Goal: Task Accomplishment & Management: Manage account settings

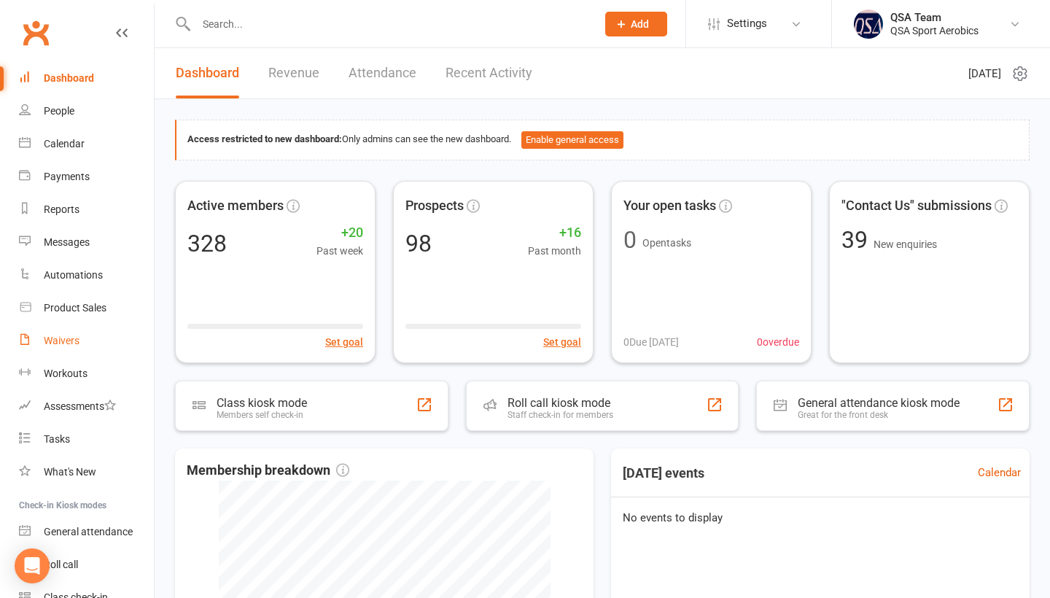
click at [67, 337] on div "Waivers" at bounding box center [62, 341] width 36 height 12
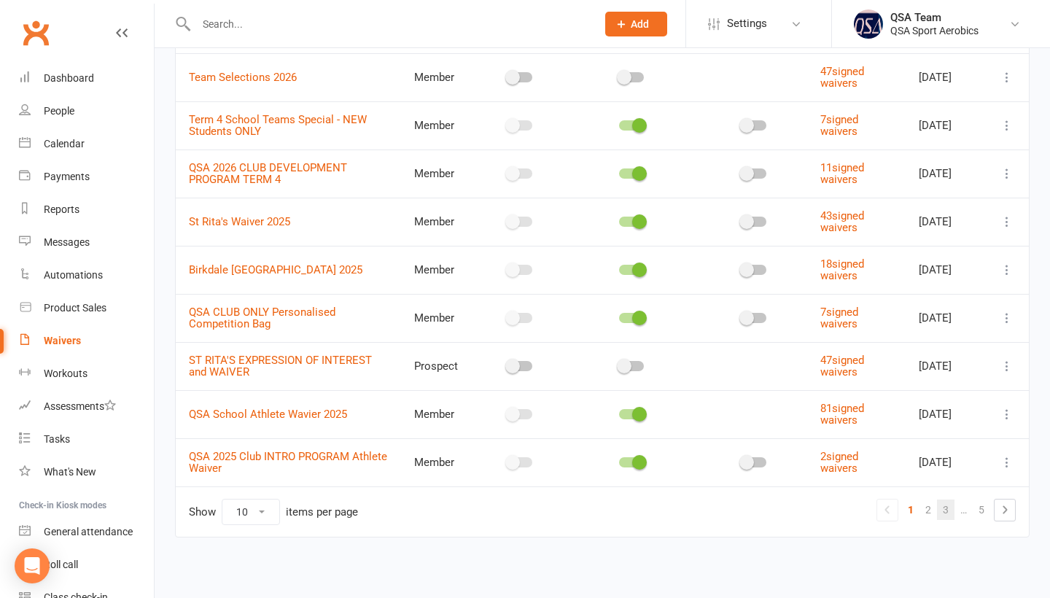
scroll to position [198, 0]
click at [931, 511] on link "2" at bounding box center [929, 510] width 18 height 20
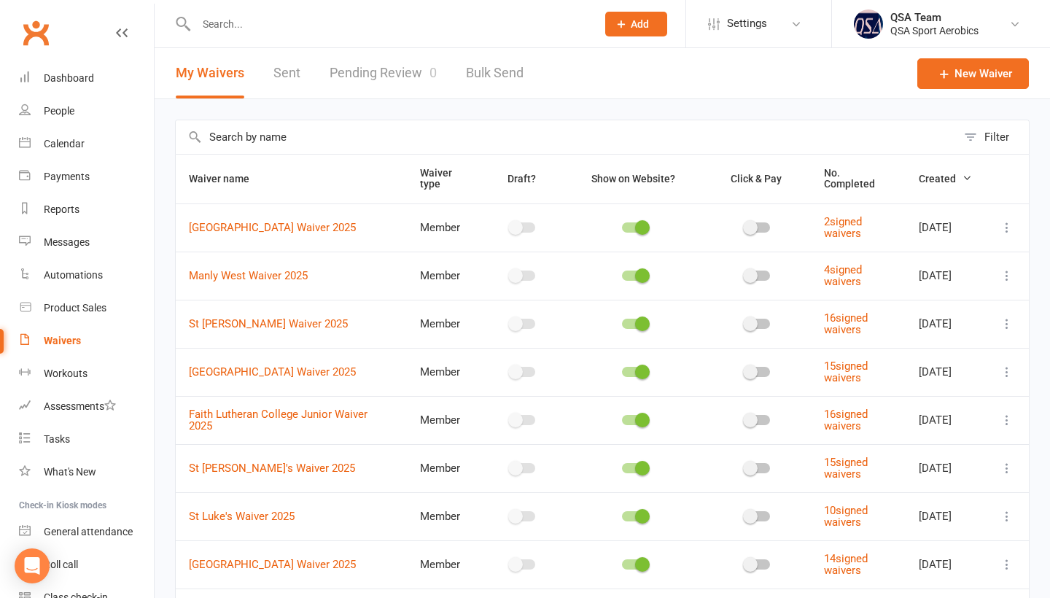
scroll to position [0, 0]
click at [258, 135] on input "text" at bounding box center [566, 137] width 781 height 34
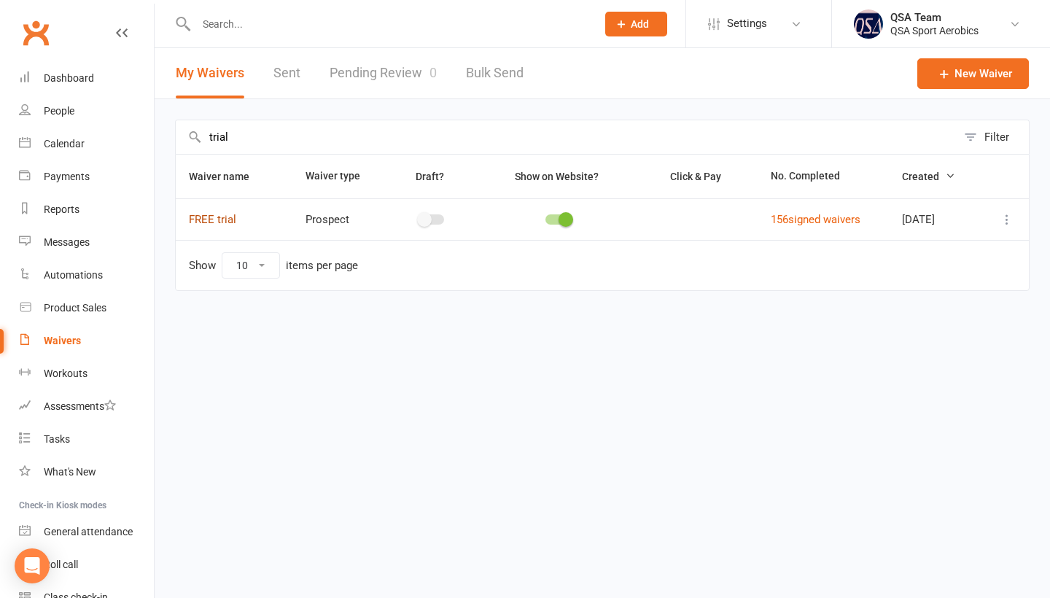
type input "trial"
click at [201, 221] on link "FREE trial" at bounding box center [212, 219] width 47 height 13
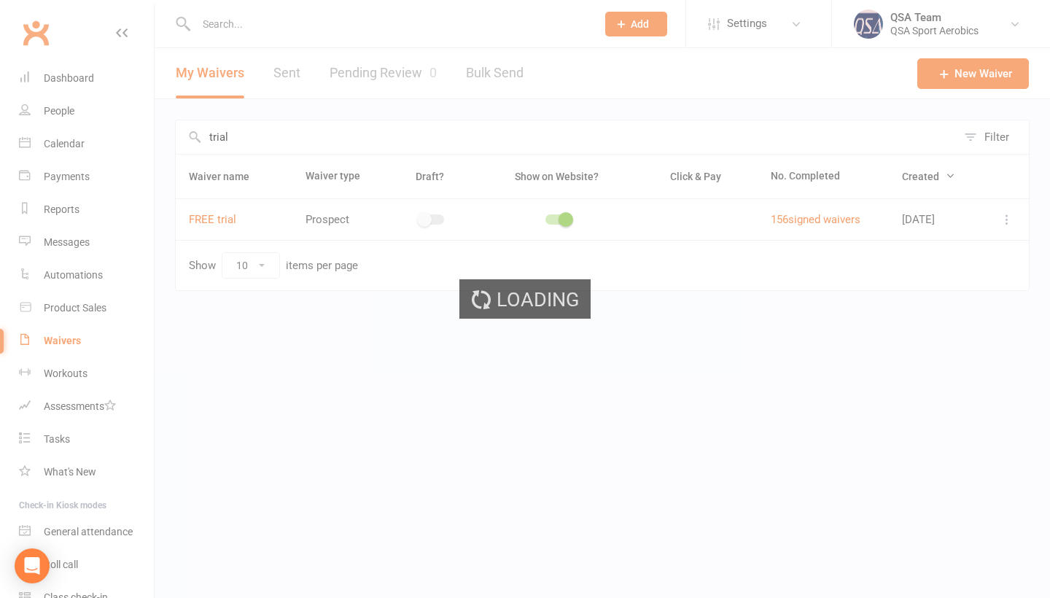
select select "applies_to_primary_signee"
select select "checkbox"
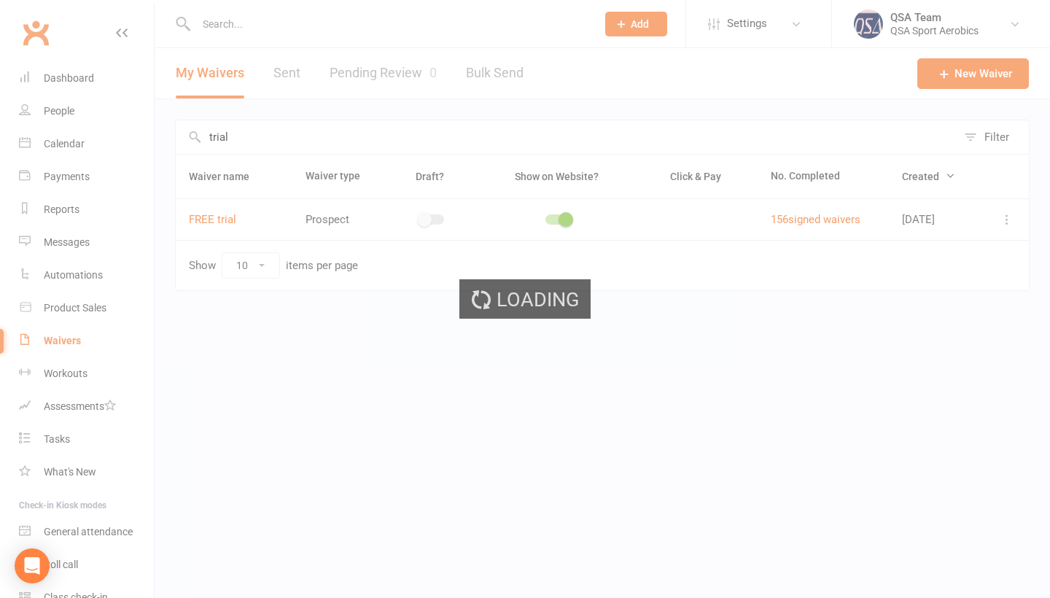
select select "checkbox"
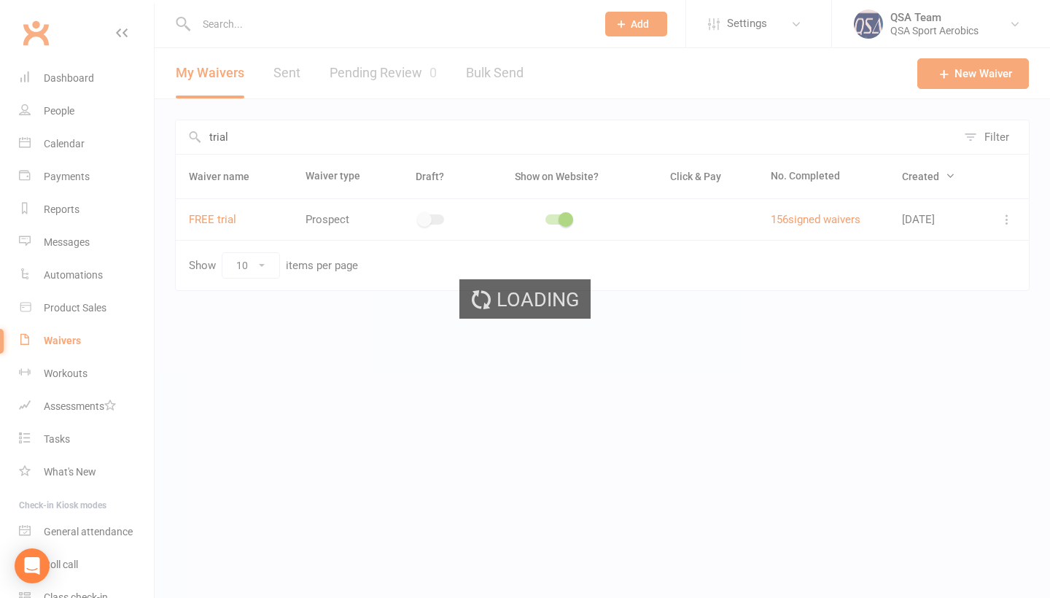
select select "checkbox"
select select "applies_to_primary_signee"
select select "do_not_copy_answers"
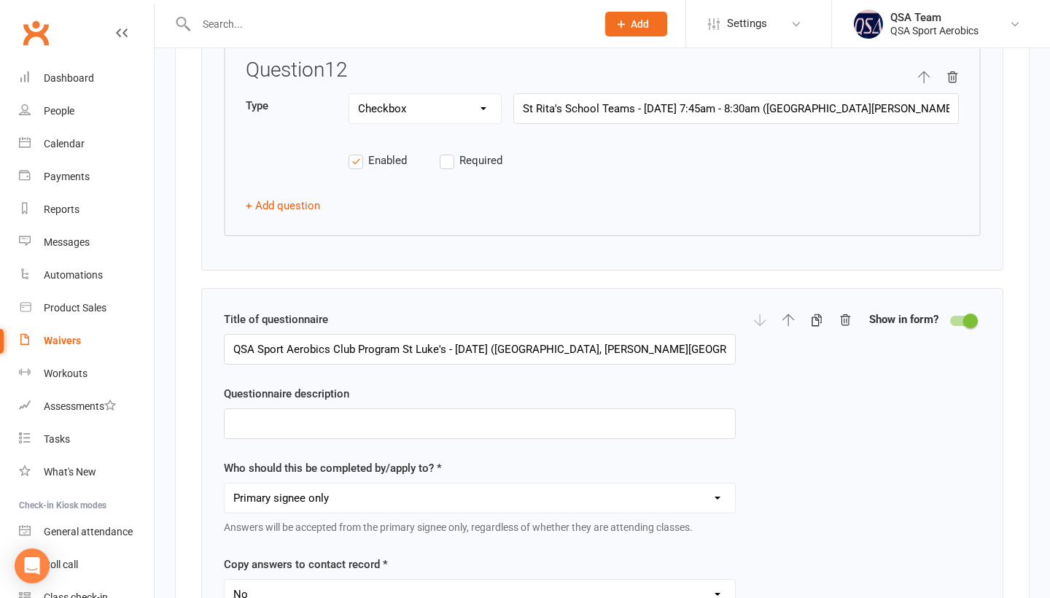
scroll to position [3877, 0]
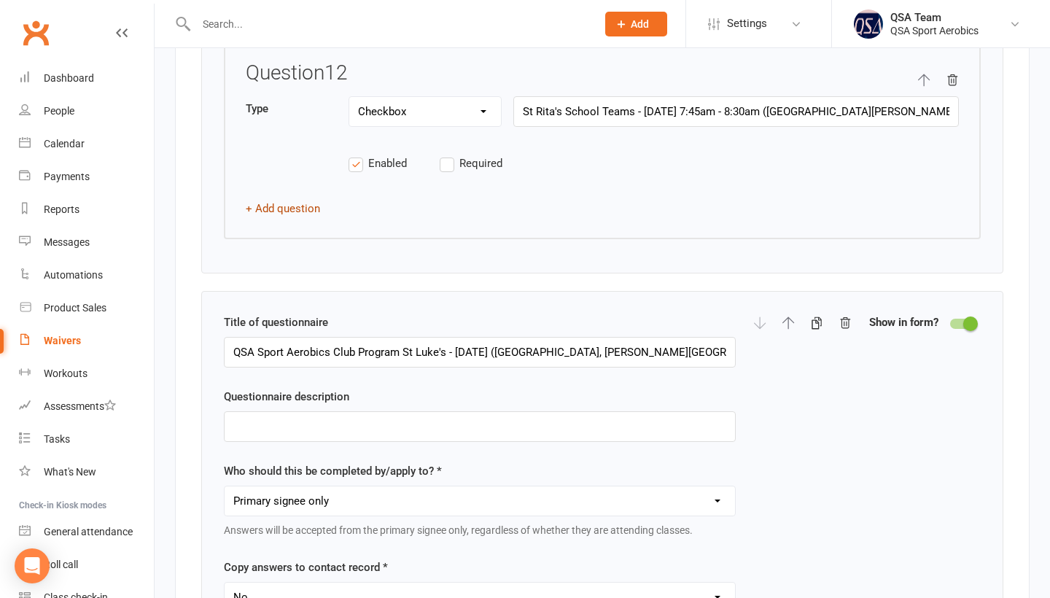
click at [284, 217] on button "+ Add question" at bounding box center [283, 209] width 74 height 18
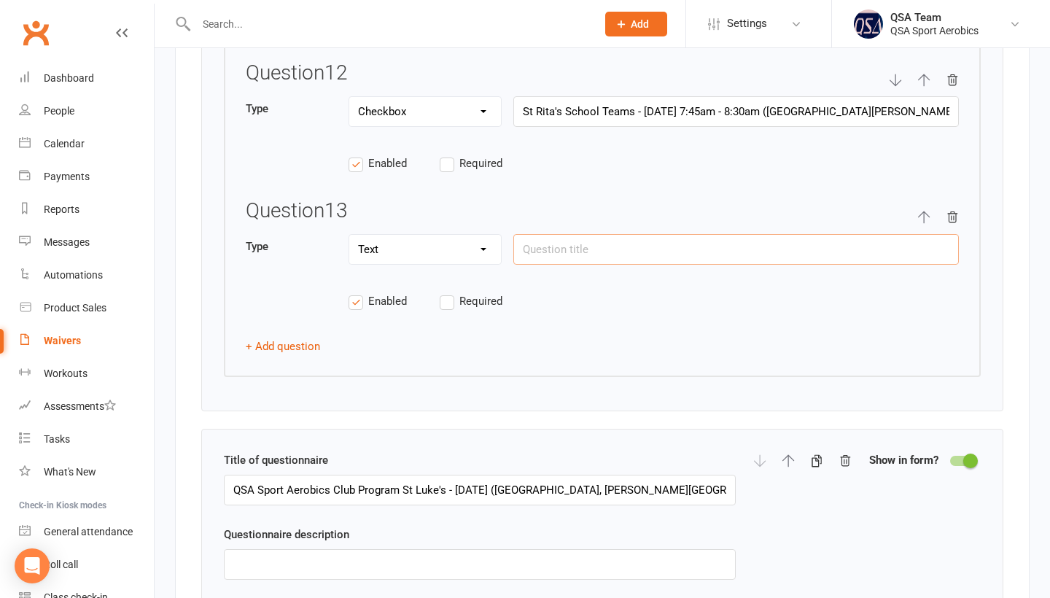
click at [614, 265] on input "text" at bounding box center [737, 249] width 446 height 31
type input "Select your child's school Team training session or QSA Club Program they wish …"
type input "A"
type input "Select your child's school Team training session or QSA Club Program they wish …"
type input "AK"
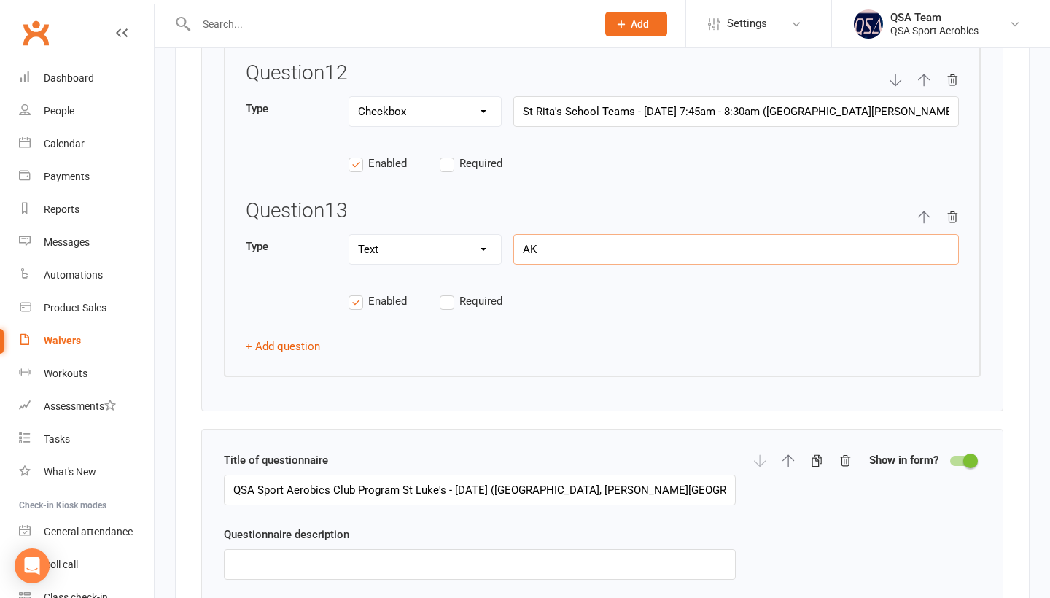
type input "Select your child's school Team training session or QSA Club Program they wish …"
type input "A"
type input "Select your child's school Team training session or QSA Club Program they wish …"
type input "Al"
type input "Select your child's school Team training session or QSA Club Program they wish …"
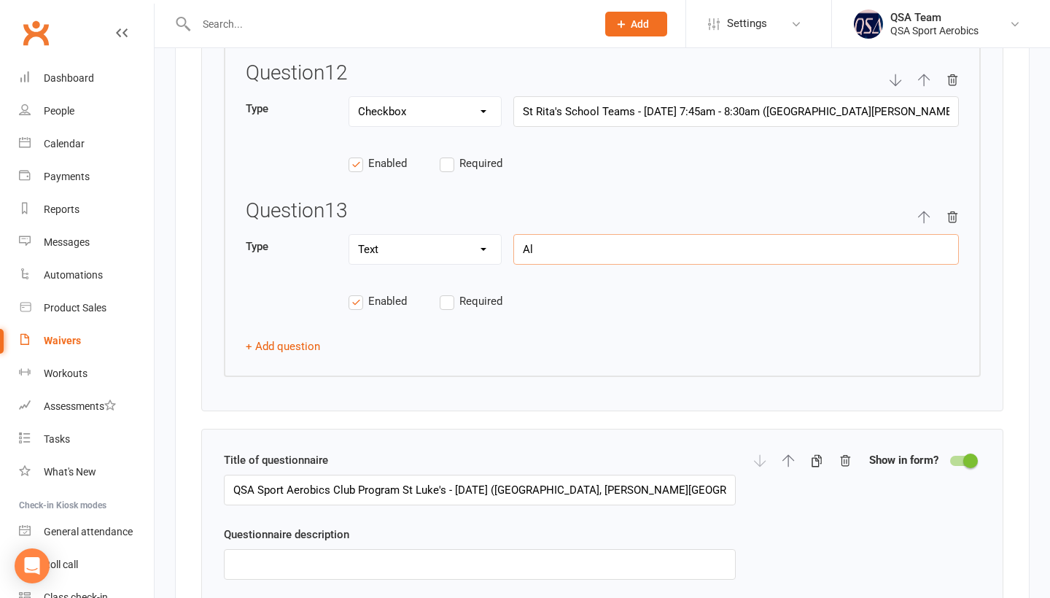
type input "Ale"
type input "Select your child's school Team training session or QSA Club Program they wish …"
type input "[PERSON_NAME]"
type input "Select your child's school Team training session or QSA Club Program they wish …"
type input "Alexa"
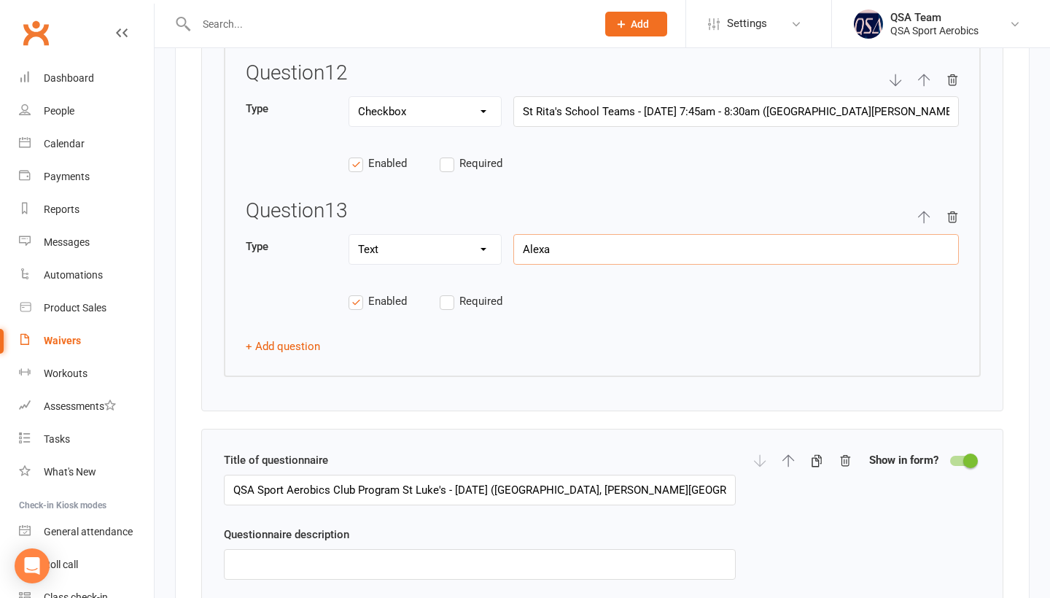
type input "Select your child's school Team training session or QSA Club Program they wish …"
type input "Alexan"
type input "Select your child's school Team training session or QSA Club Program they wish …"
type input "Alexand"
type input "Select your child's school Team training session or QSA Club Program they wish …"
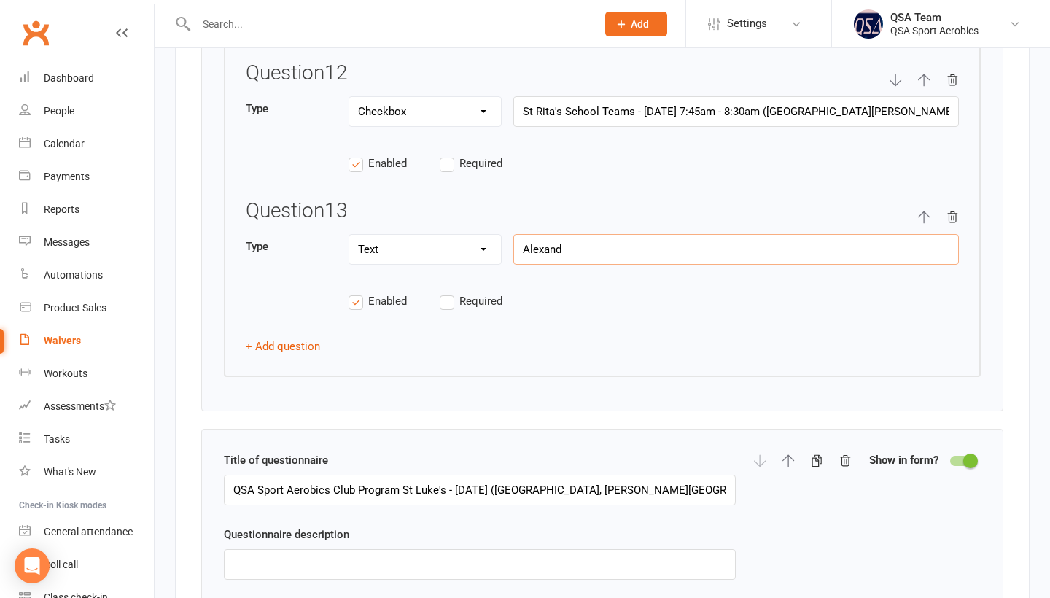
type input "Alexan"
type input "Select your child's school Team training session or QSA Club Program they wish …"
type input "Alexand"
type input "Select your child's school Team training session or QSA Club Program they wish …"
type input "[PERSON_NAME]"
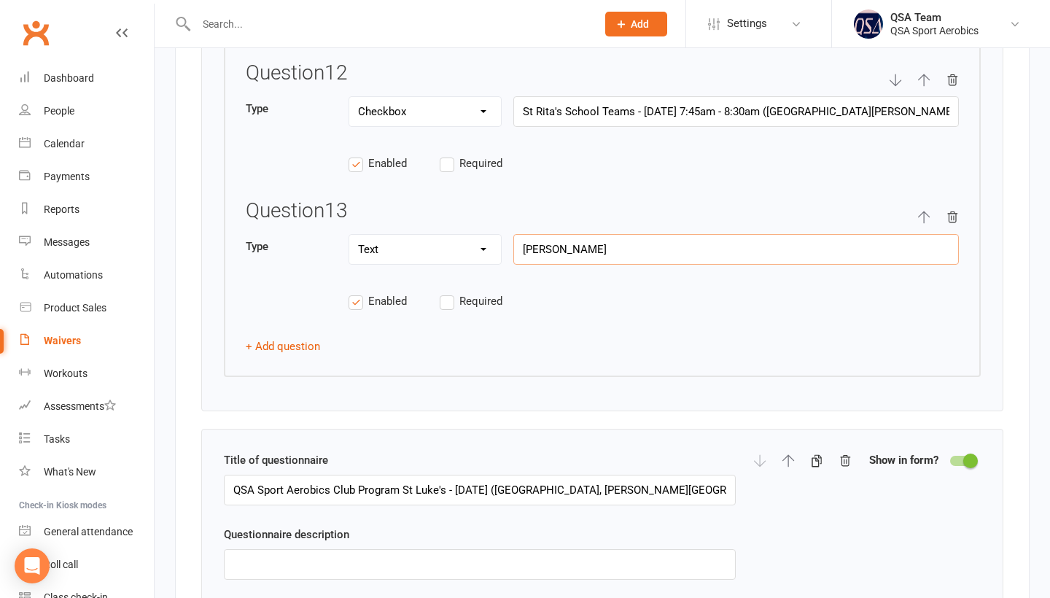
type input "Select your child's school Team training session or QSA Club Program they wish …"
type input "[PERSON_NAME]"
type input "Select your child's school Team training session or QSA Club Program they wish …"
type input "[PERSON_NAME]"
type input "Select your child's school Team training session or QSA Club Program they wish …"
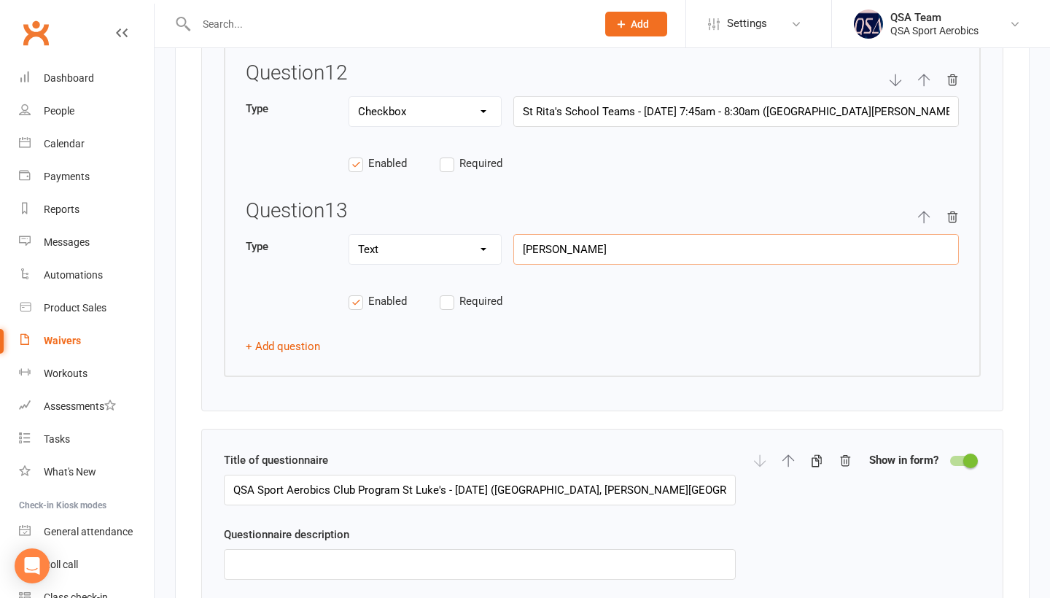
type input "[PERSON_NAME]"
type input "Select your child's school Team training session or QSA Club Program they wish …"
type input "[PERSON_NAME]"
type input "Select your child's school Team training session or QSA Club Program they wish …"
type input "[PERSON_NAME]"
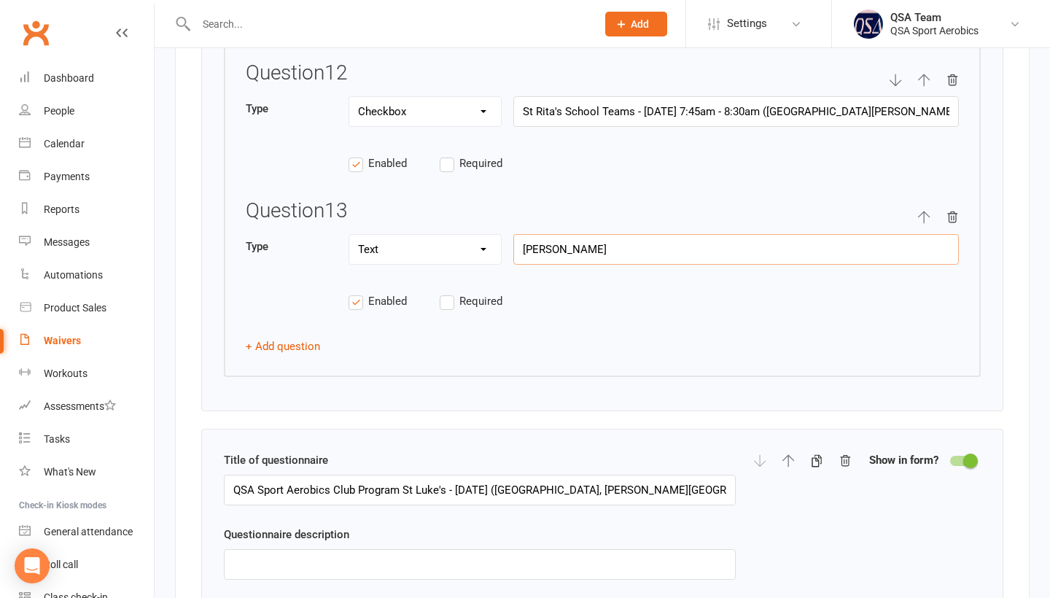
type input "Select your child's school Team training session or QSA Club Program they wish …"
type input "[PERSON_NAME]"
type input "Select your child's school Team training session or QSA Club Program they wish …"
type input "Alexandra Hills"
type input "Select your child's school Team training session or QSA Club Program they wish …"
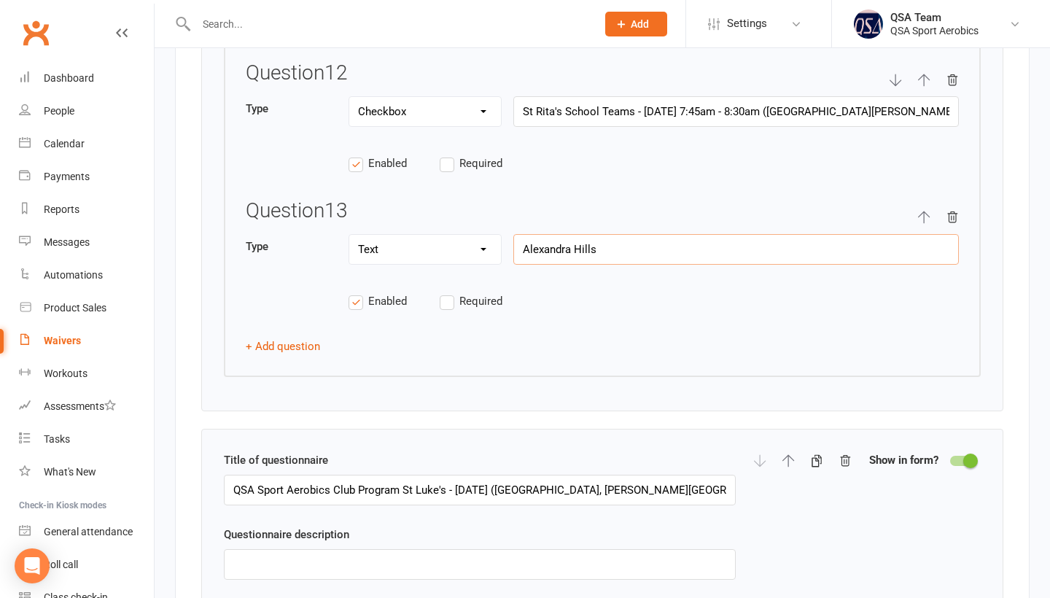
type input "Alexandra Hills"
type input "Select your child's school Team training session or QSA Club Program they wish …"
type input "Alexandra Hills H"
type input "Select your child's school Team training session or QSA Club Program they wish …"
type input "[PERSON_NAME]"
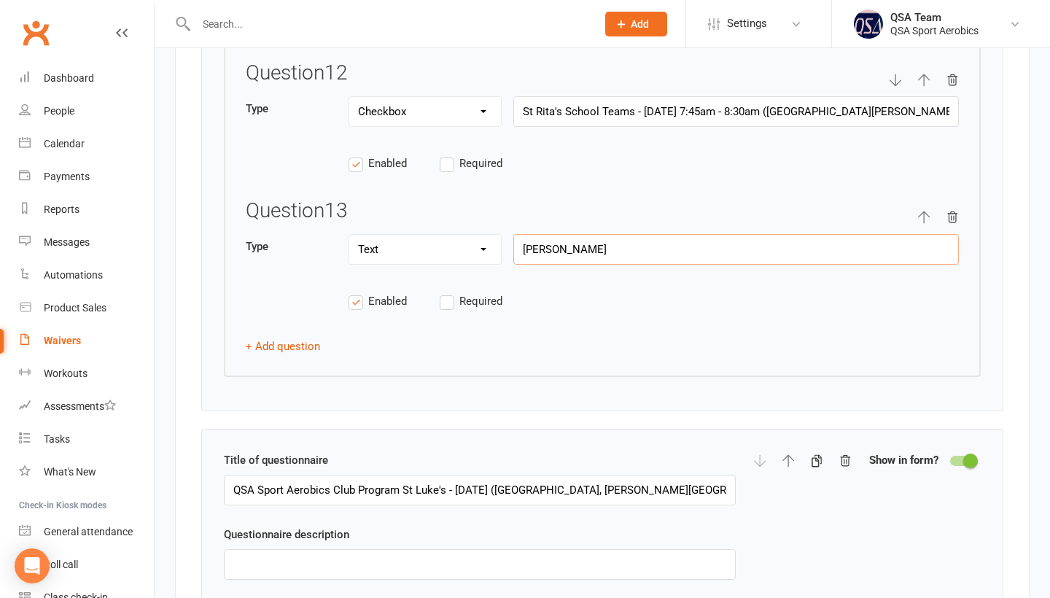
type input "Select your child's school Team training session or QSA Club Program they wish …"
type input "Alexandra Hills H"
type input "Select your child's school Team training session or QSA Club Program they wish …"
type input "Alexandra Hills"
type input "Select your child's school Team training session or QSA Club Program they wish …"
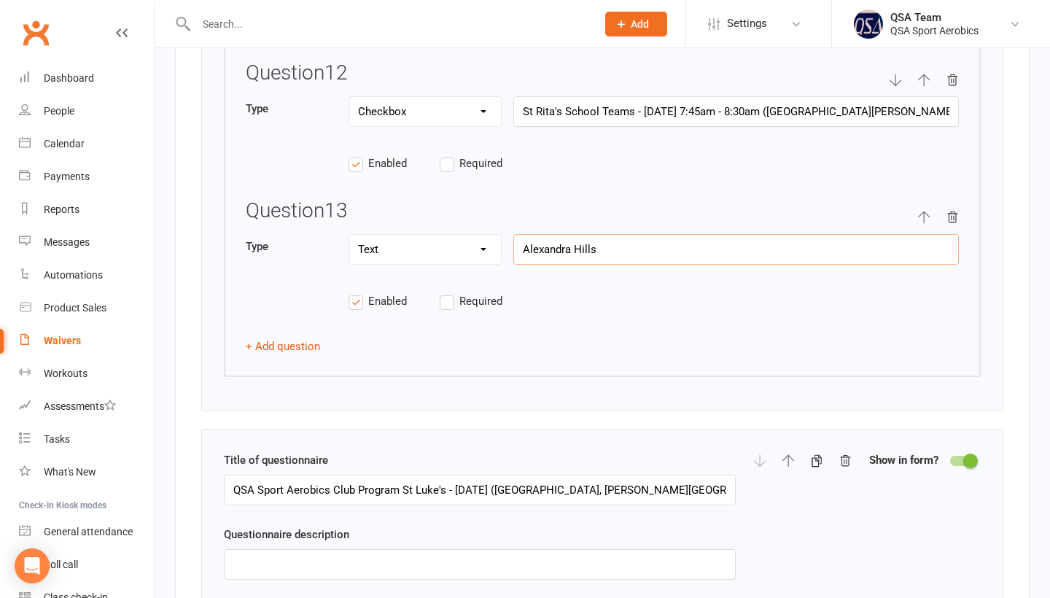
type input "Alexandra Hills H"
type input "Select your child's school Team training session or QSA Club Program they wish …"
type input "Alexandra Hills Hi"
type input "Select your child's school Team training session or QSA Club Program they wish …"
type input "Alexandra Hills HiG"
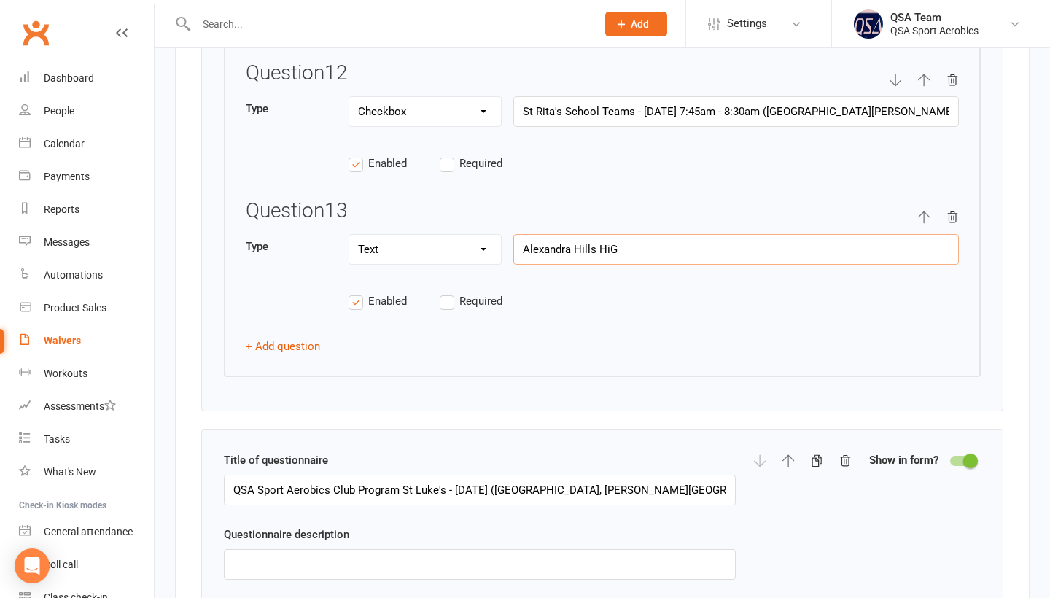
type input "Select your child's school Team training session or QSA Club Program they wish …"
type input "Alexandra Hills HiGh"
type input "Select your child's school Team training session or QSA Club Program they wish …"
type input "Alexandra Hills HiGh"
type input "Select your child's school Team training session or QSA Club Program they wish …"
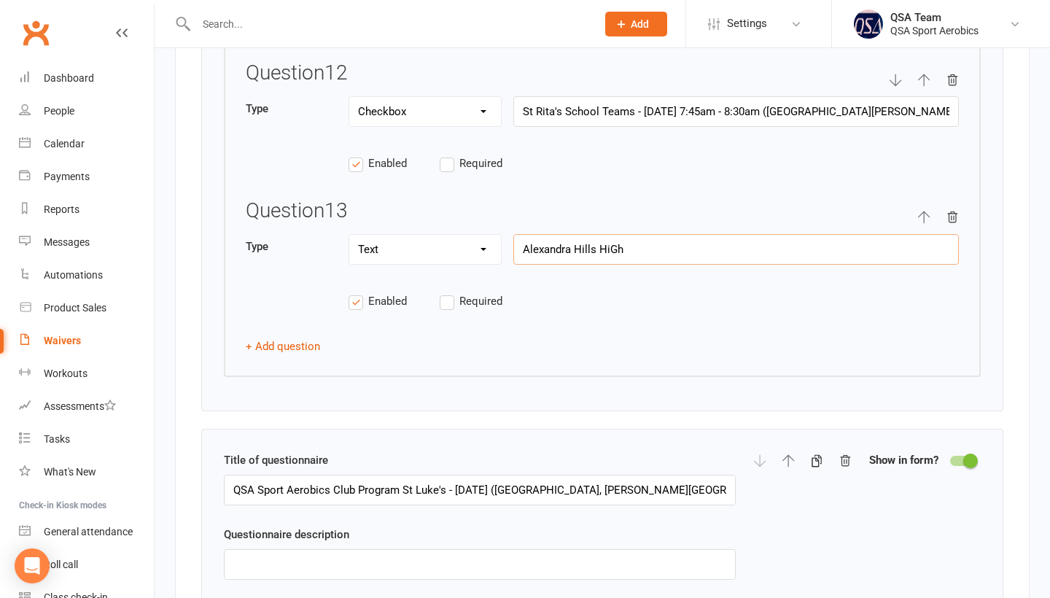
type input "Alexandra Hills HiGh"
type input "Select your child's school Team training session or QSA Club Program they wish …"
type input "Alexandra Hills HiG"
type input "Select your child's school Team training session or QSA Club Program they wish …"
type input "Alexandra Hills Hi"
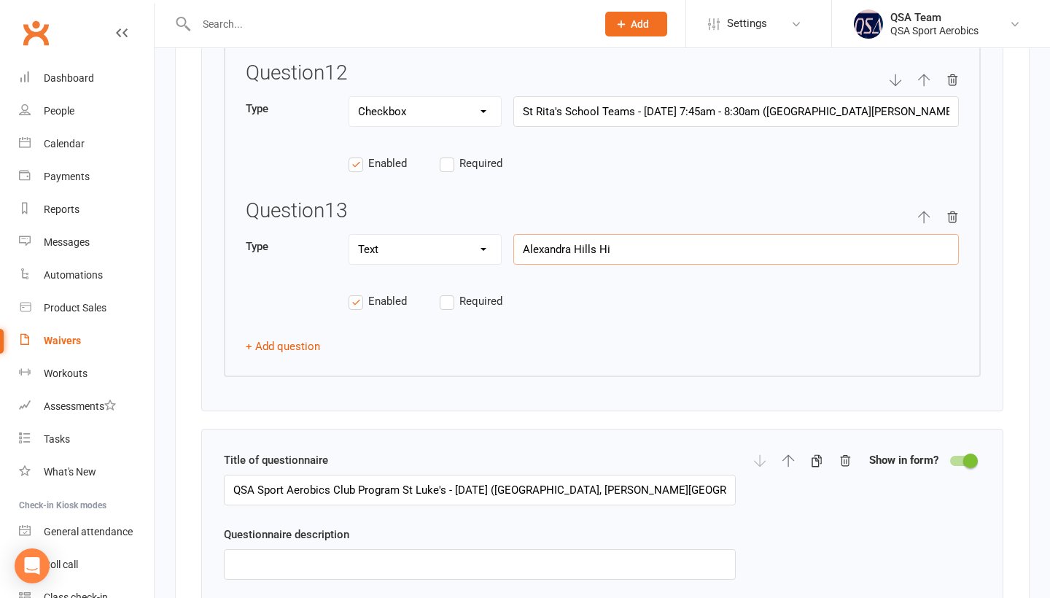
type input "Select your child's school Team training session or QSA Club Program they wish …"
type input "[PERSON_NAME] Hig"
type input "Select your child's school Team training session or QSA Club Program they wish …"
type input "Alexandra Hills High"
type input "Select your child's school Team training session or QSA Club Program they wish …"
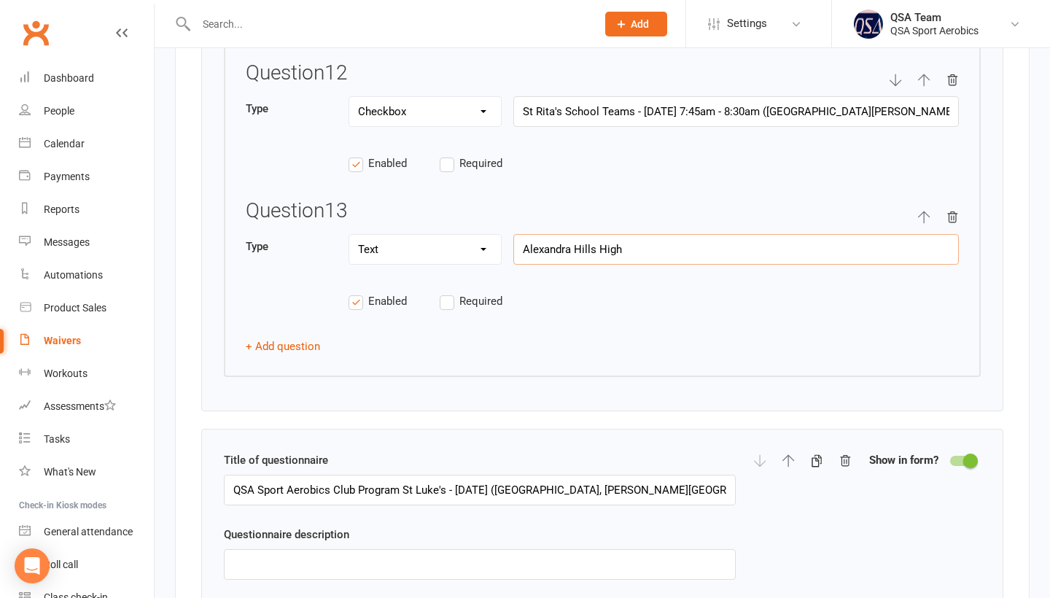
type input "Alexandra Hills High"
type input "Select your child's school Team training session or QSA Club Program they wish …"
type input "Alexandra Hills High -"
type input "Select your child's school Team training session or QSA Club Program they wish …"
type input "Alexandra Hills High -"
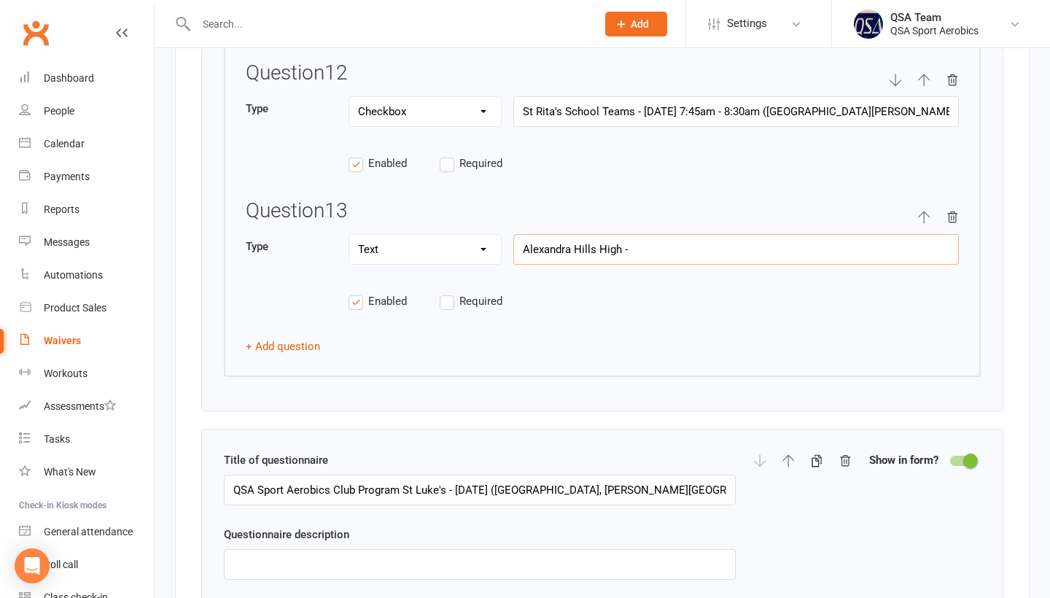
type input "Select your child's school Team training session or QSA Club Program they wish …"
type input "Alexandra Hills High - C"
type input "Select your child's school Team training session or QSA Club Program they wish …"
type input "Alexandra Hills High - CO"
type input "Select your child's school Team training session or QSA Club Program they wish …"
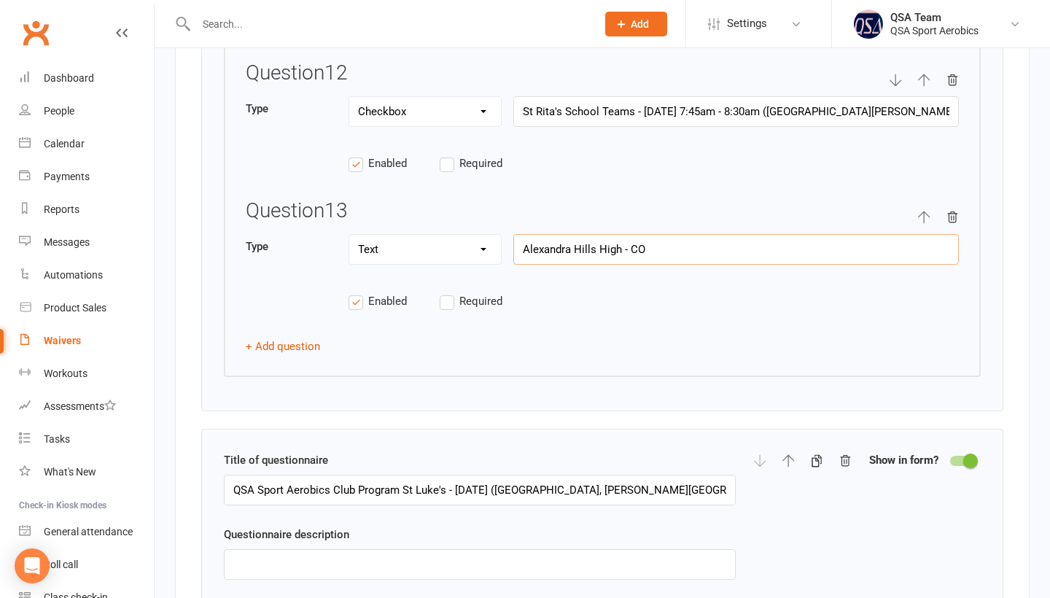
type input "Alexandra Hills High - COM"
type input "Select your child's school Team training session or QSA Club Program they wish …"
type input "Alexandra Hills High - COME"
type input "Select your child's school Team training session or QSA Club Program they wish …"
type input "Alexandra Hills High - COME"
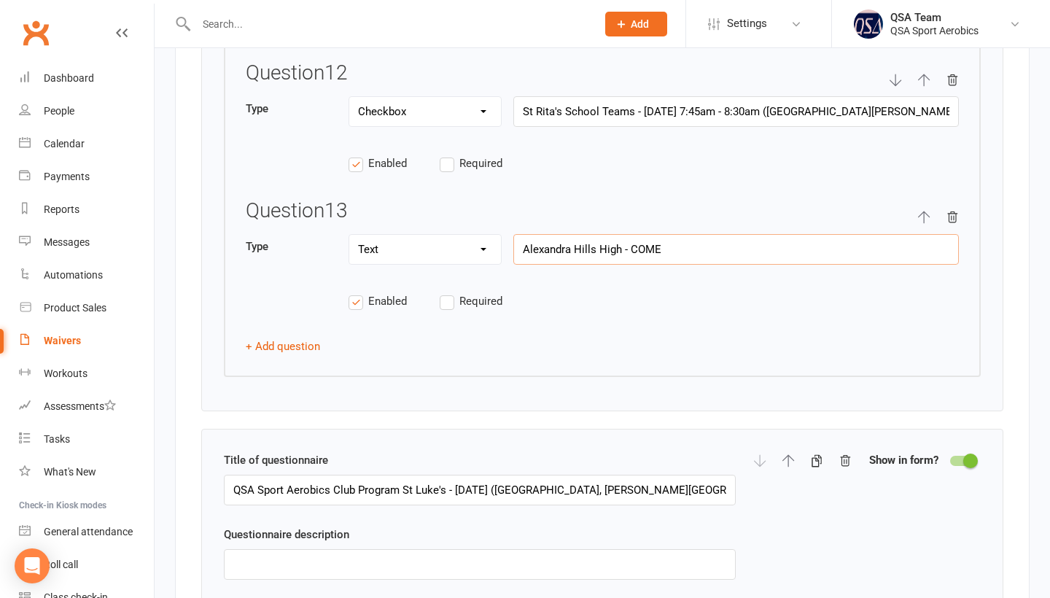
type input "Select your child's school Team training session or QSA Club Program they wish …"
type input "Alexandra Hills High - COME A"
type input "Select your child's school Team training session or QSA Club Program they wish …"
type input "Alexandra Hills High - COME"
type input "Select your child's school Team training session or QSA Club Program they wish …"
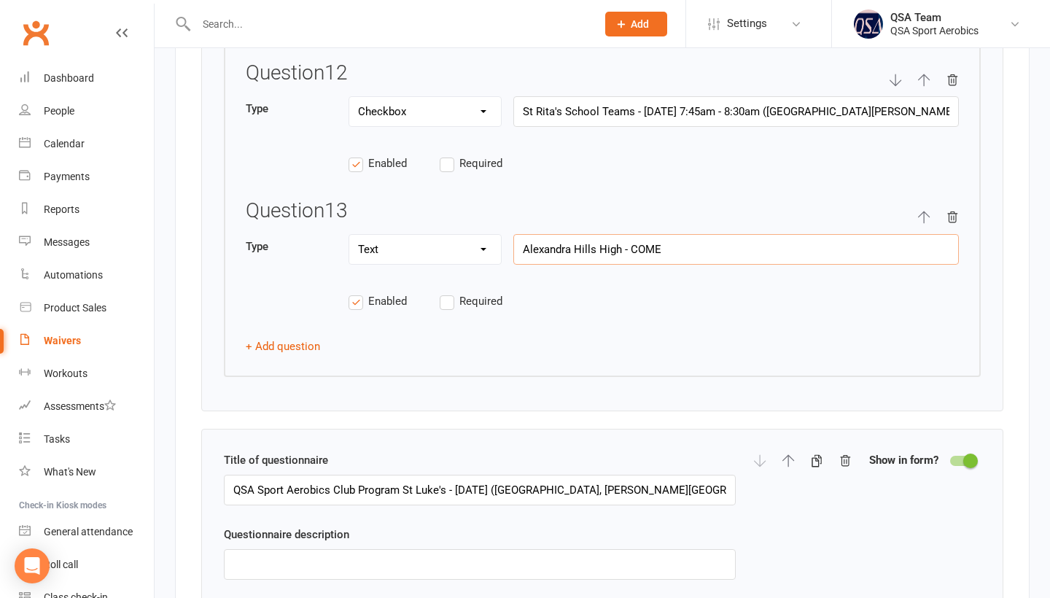
type input "Alexandra Hills High - COME N"
type input "Select your child's school Team training session or QSA Club Program they wish …"
type input "Alexandra Hills High - COME N"
type input "Select your child's school Team training session or QSA Club Program they wish …"
type input "Alexandra Hills High - COME N T"
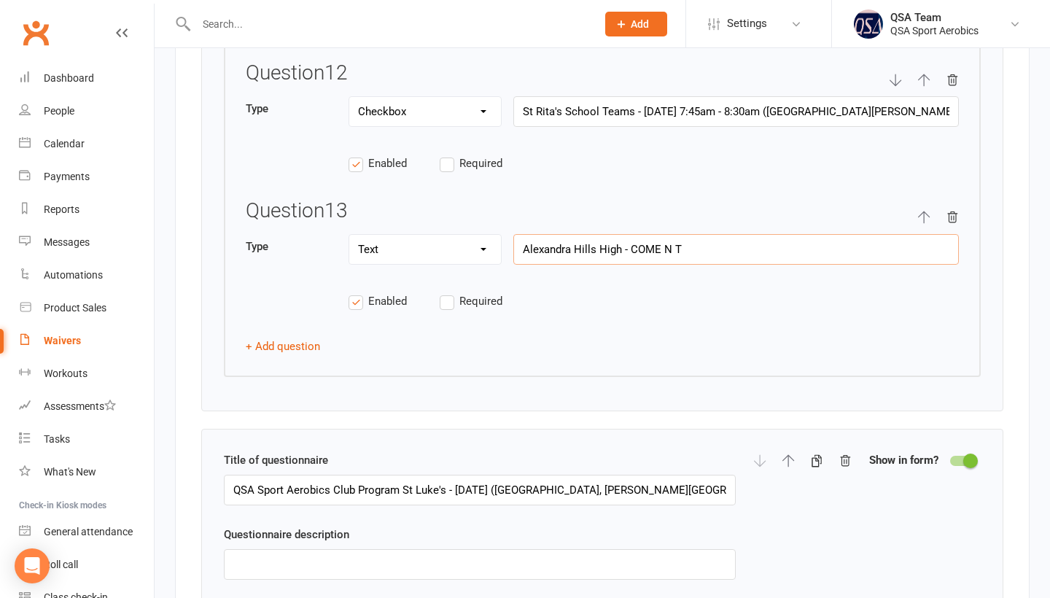
type input "Select your child's school Team training session or QSA Club Program they wish …"
type input "Alexandra Hills High - COME N TR"
type input "Select your child's school Team training session or QSA Club Program they wish …"
type input "Alexandra Hills High - COME N TRY"
type input "Select your child's school Team training session or QSA Club Program they wish …"
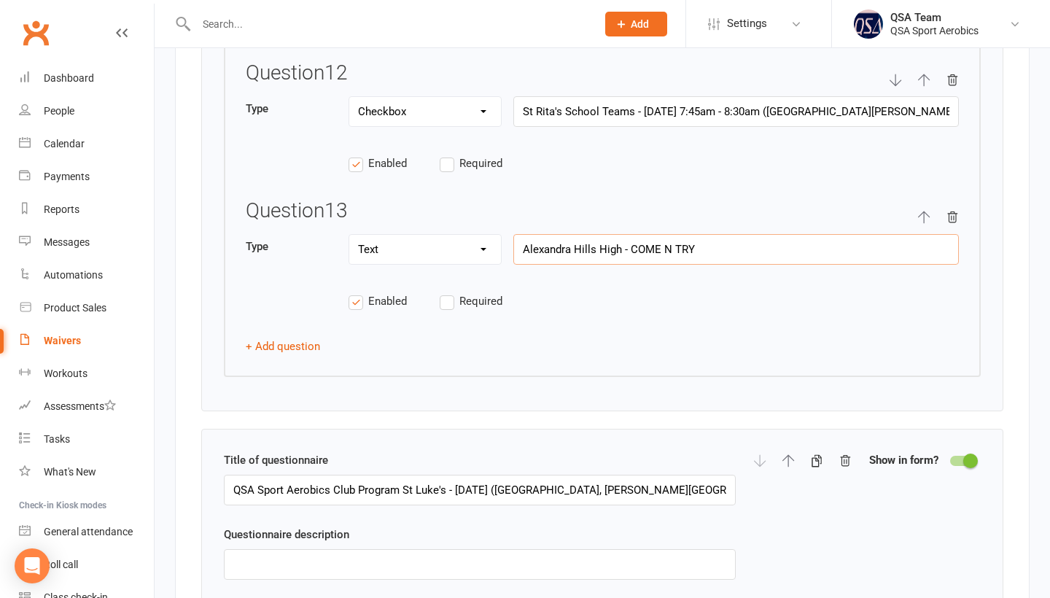
type input "Alexandra Hills High - COME N TRY"
type input "Select your child's school Team training session or QSA Club Program they wish …"
type input "Alexandra Hills High - COME N TRY"
type input "Select your child's school Team training session or QSA Club Program they wish …"
type input "Alexandra Hills High - COME N TRY!"
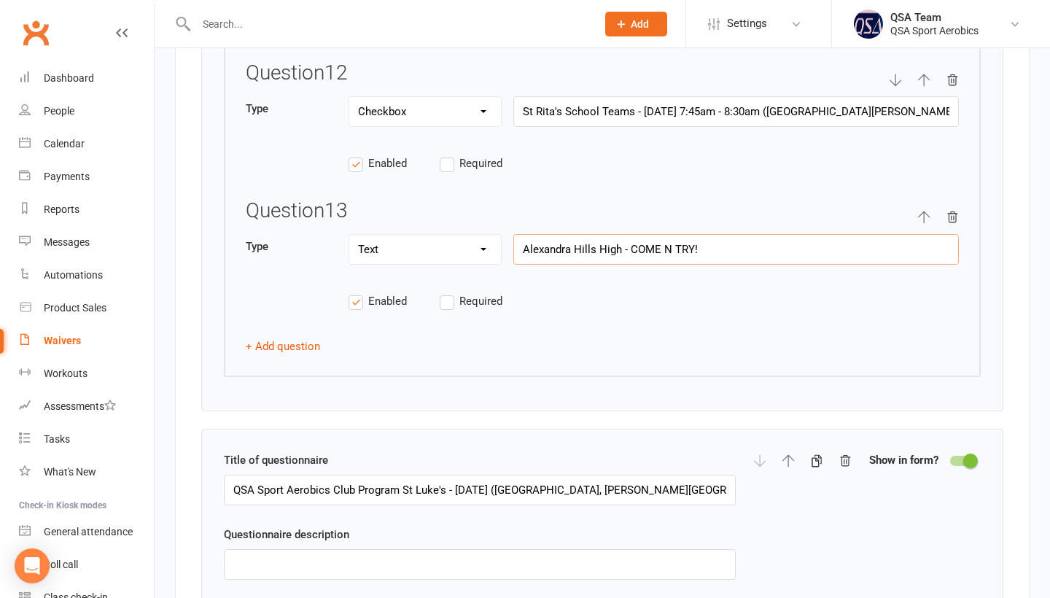
type input "Select your child's school Team training session or QSA Club Program they wish …"
type input "Alexandra Hills High - COME N TRY!"
type input "Select your child's school Team training session or QSA Club Program they wish …"
type input "Alexandra Hills High - COME N TRY!"
type input "Select your child's school Team training session or QSA Club Program they wish …"
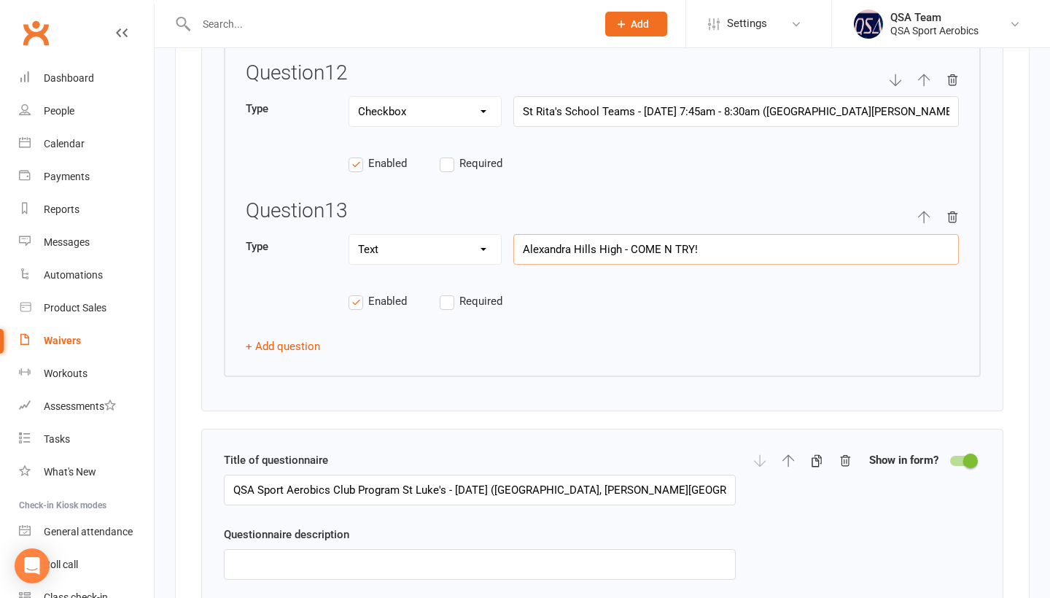
type input "Alexandra Hills High - COME N TRY"
type input "Select your child's school Team training session or QSA Club Program they wish …"
type input "Alexandra Hills High - COME N TR"
type input "Select your child's school Team training session or QSA Club Program they wish …"
type input "Alexandra Hills High - COME N T"
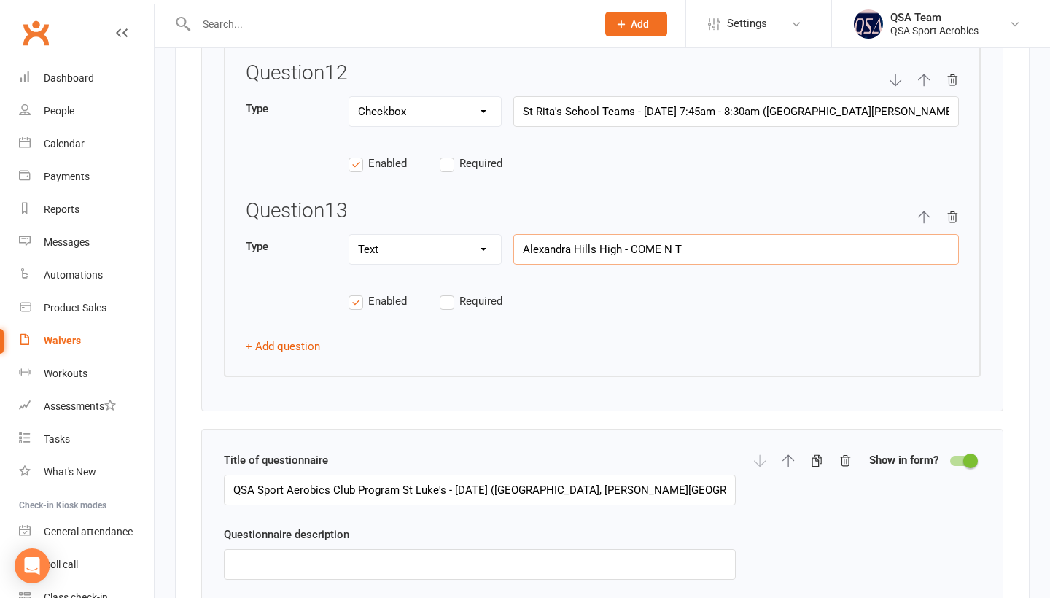
type input "Select your child's school Team training session or QSA Club Program they wish …"
type input "Alexandra Hills High - COME N"
type input "Select your child's school Team training session or QSA Club Program they wish …"
type input "Alexandra Hills High - COME N"
type input "Select your child's school Team training session or QSA Club Program they wish …"
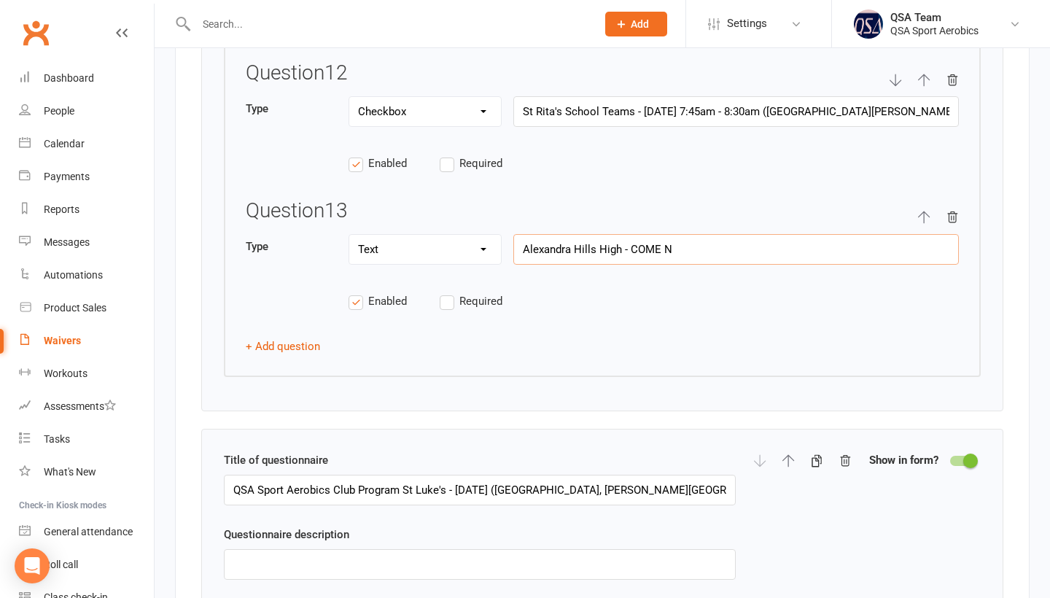
type input "Alexandra Hills High - COME"
type input "Select your child's school Team training session or QSA Club Program they wish …"
type input "Alexandra Hills High - COME"
type input "Select your child's school Team training session or QSA Club Program they wish …"
type input "Alexandra Hills High - COM"
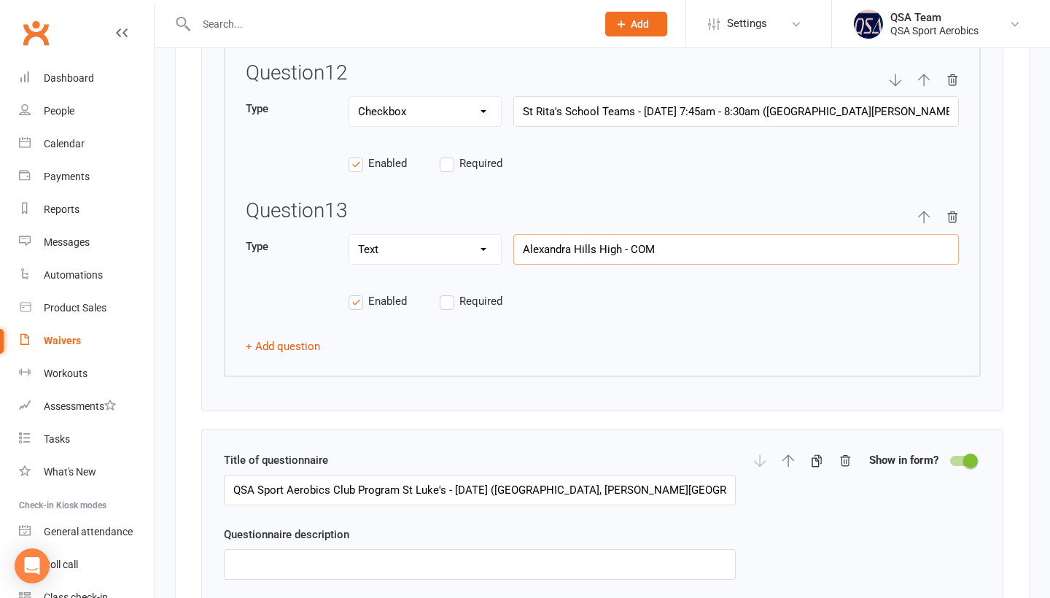
type input "Select your child's school Team training session or QSA Club Program they wish …"
type input "Alexandra Hills High - CO"
type input "Select your child's school Team training session or QSA Club Program they wish …"
type input "Alexandra Hills High - C"
type input "Select your child's school Team training session or QSA Club Program they wish …"
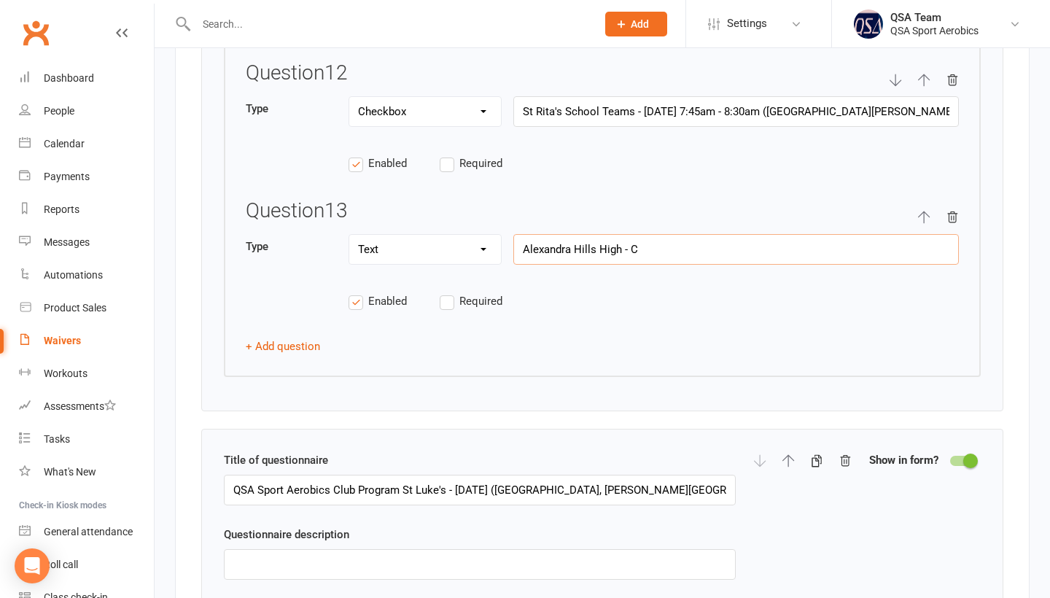
type input "Alexandra Hills High -"
type input "Select your child's school Team training session or QSA Club Program they wish …"
type input "Alexandra Hills High - 2"
type input "Select your child's school Team training session or QSA Club Program they wish …"
type input "Alexandra Hills High - 20"
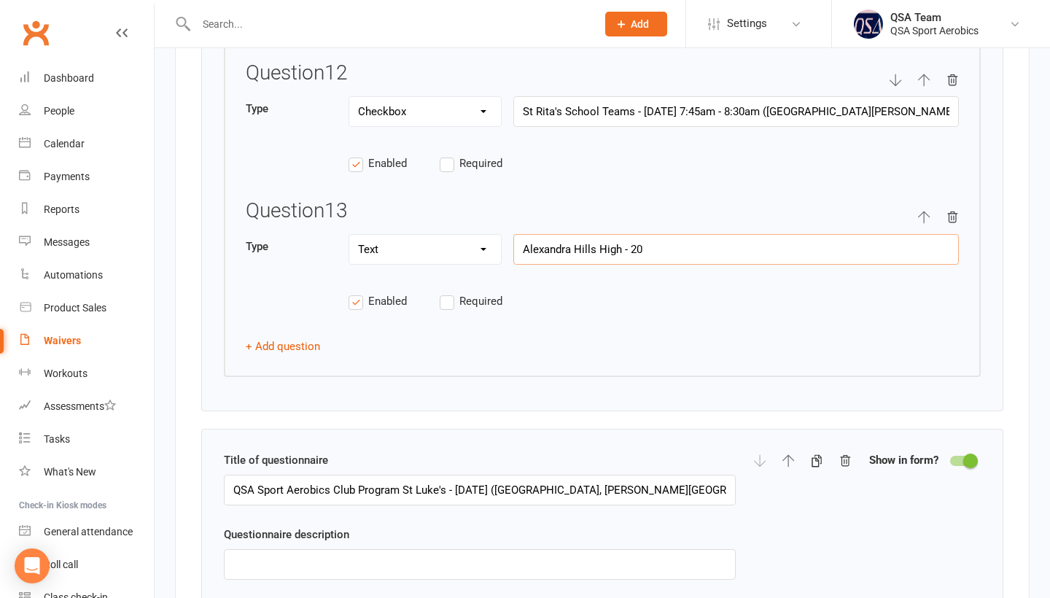
type input "Select your child's school Team training session or QSA Club Program they wish …"
type input "Alexandra Hills High - 202"
type input "Select your child's school Team training session or QSA Club Program they wish …"
type input "Alexandra Hills High - 2026"
type input "Select your child's school Team training session or QSA Club Program they wish …"
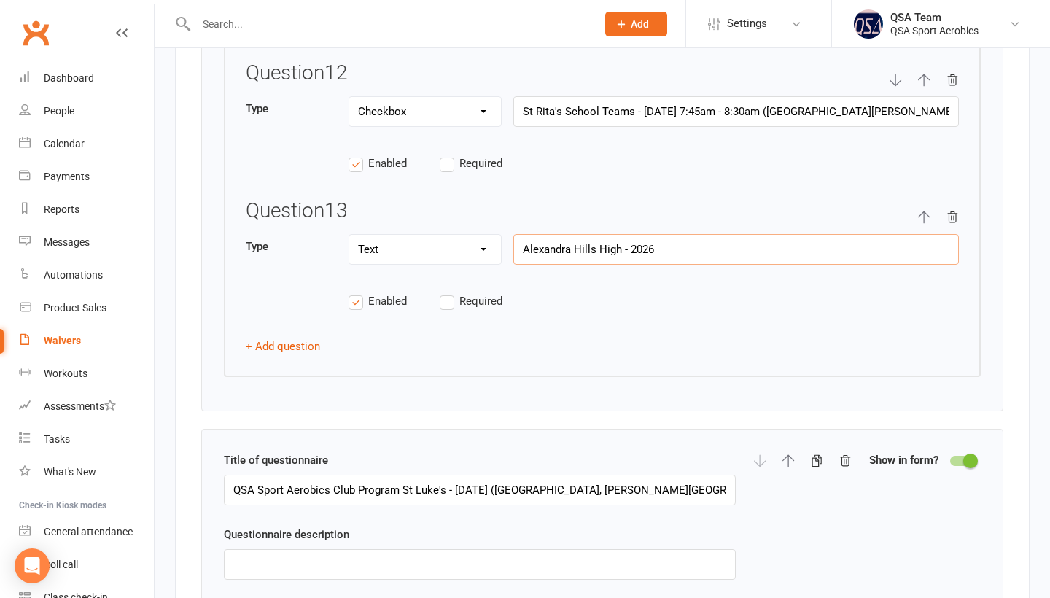
type input "Alexandra Hills High - 2026"
type input "Select your child's school Team training session or QSA Club Program they wish …"
type input "Alexandra Hills High - 2026 T"
type input "Select your child's school Team training session or QSA Club Program they wish …"
type input "Alexandra Hills High - 2026 TE"
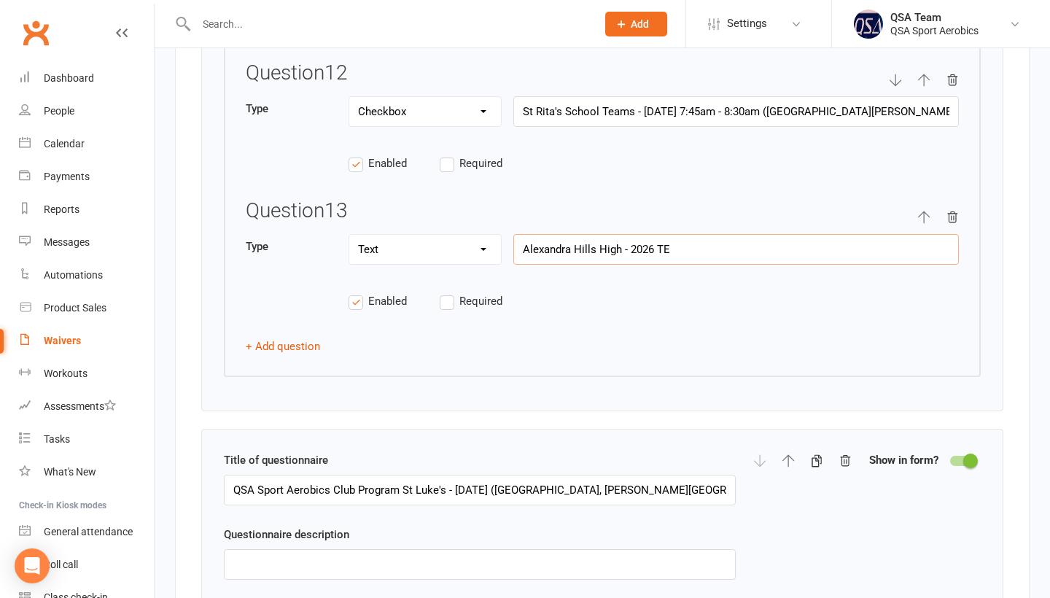
type input "Select your child's school Team training session or QSA Club Program they wish …"
type input "Alexandra Hills High - 2026 TEA"
type input "Select your child's school Team training session or QSA Club Program they wish …"
type input "Alexandra Hills High - 2026 TEAM"
type input "Select your child's school Team training session or QSA Club Program they wish …"
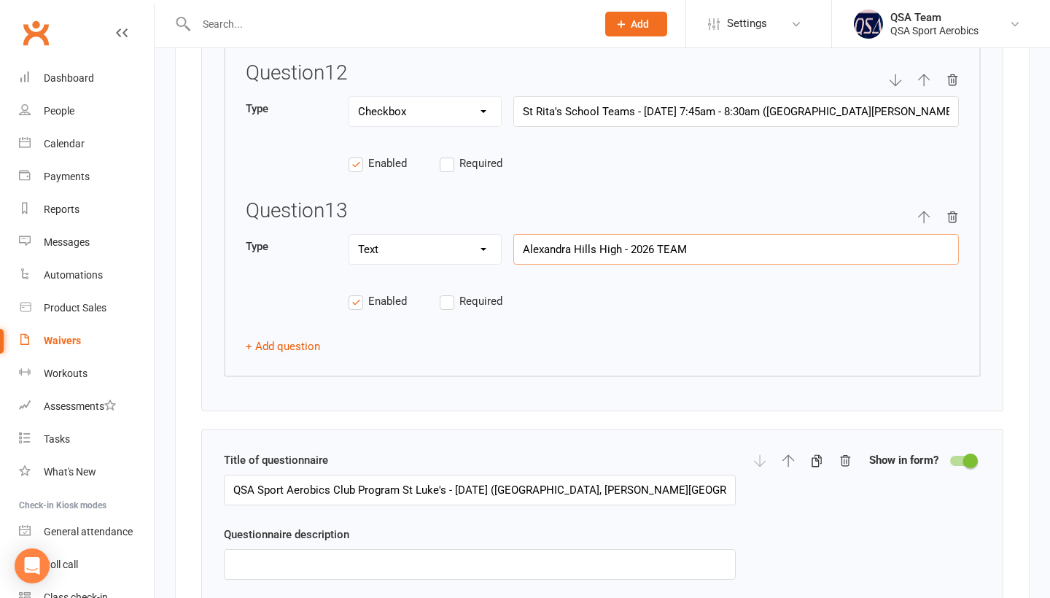
type input "Alexandra Hills High - 2026 TEAM"
type input "Select your child's school Team training session or QSA Club Program they wish …"
type input "Alexandra Hills High - 2026 TEAM S"
type input "Select your child's school Team training session or QSA Club Program they wish …"
type input "Alexandra Hills High - 2026 TEAM SE"
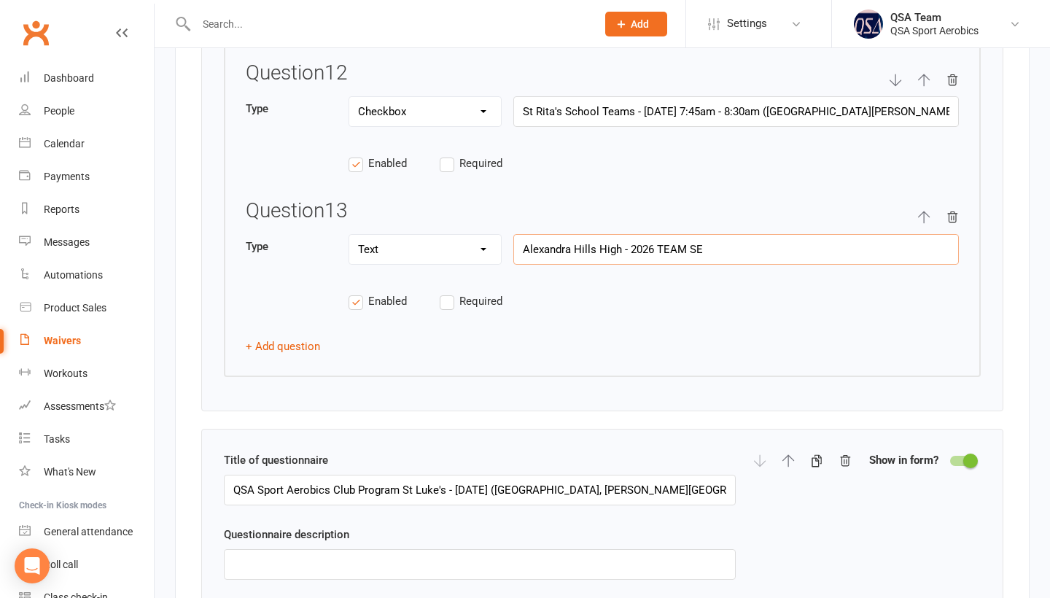
type input "Select your child's school Team training session or QSA Club Program they wish …"
type input "Alexandra Hills High - 2026 TEAM SEL"
type input "Select your child's school Team training session or QSA Club Program they wish …"
type input "Alexandra Hills High - 2026 TEAM SELE"
type input "Select your child's school Team training session or QSA Club Program they wish …"
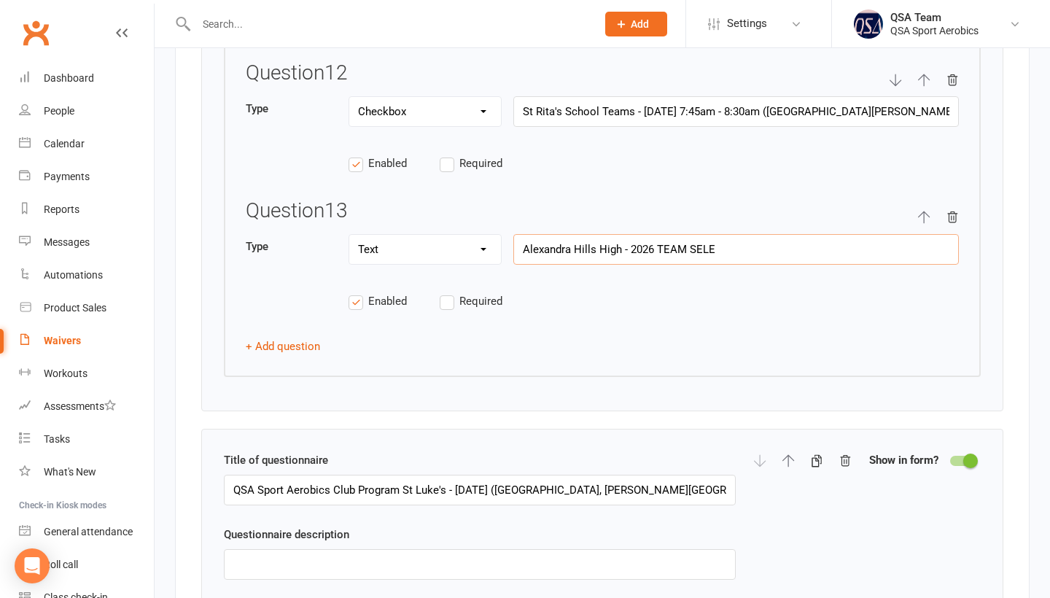
type input "Alexandra Hills High - 2026 TEAM SELEC"
type input "Select your child's school Team training session or QSA Club Program they wish …"
type input "Alexandra Hills High - 2026 TEAM SELECT"
type input "Select your child's school Team training session or QSA Club Program they wish …"
type input "Alexandra Hills High - 2026 TEAM SELECTI"
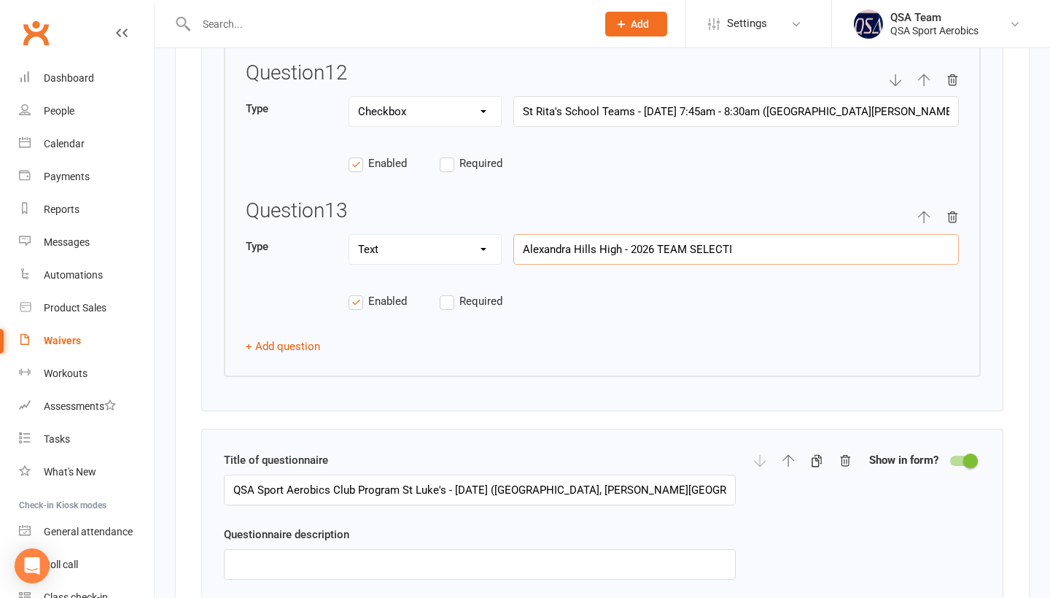
type input "Select your child's school Team training session or QSA Club Program they wish …"
type input "Alexandra Hills High - 2026 TEAM SELECTIO"
type input "Select your child's school Team training session or QSA Club Program they wish …"
type input "Alexandra Hills High - 2026 TEAM SELECTION"
type input "Select your child's school Team training session or QSA Club Program they wish …"
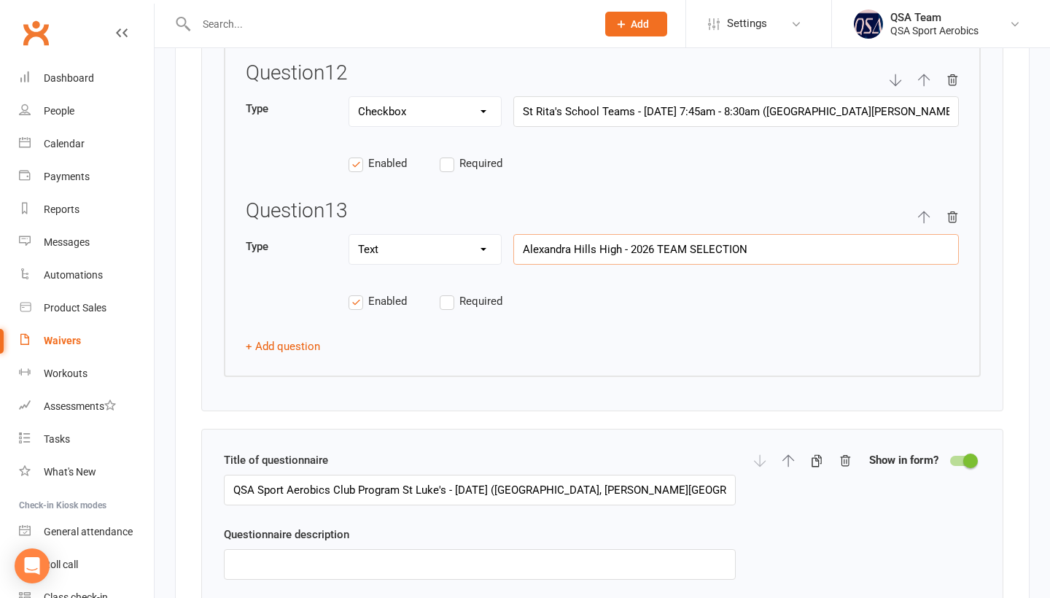
type input "[PERSON_NAME] High - 2026 TEAM SELECTIONS"
type input "Select your child's school Team training session or QSA Club Program they wish …"
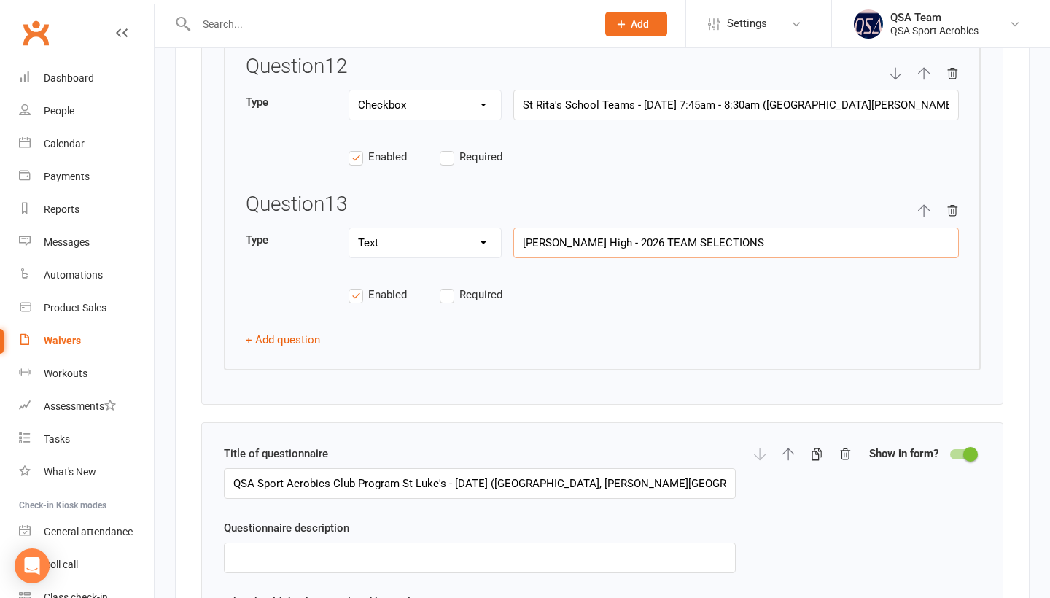
scroll to position [3884, 0]
type input "[PERSON_NAME] High - 2026 TEAM SELECTIONS"
click at [918, 217] on icon "button" at bounding box center [924, 210] width 13 height 13
type input "Select your child's school Team training session or QSA Club Program they wish …"
select select "string"
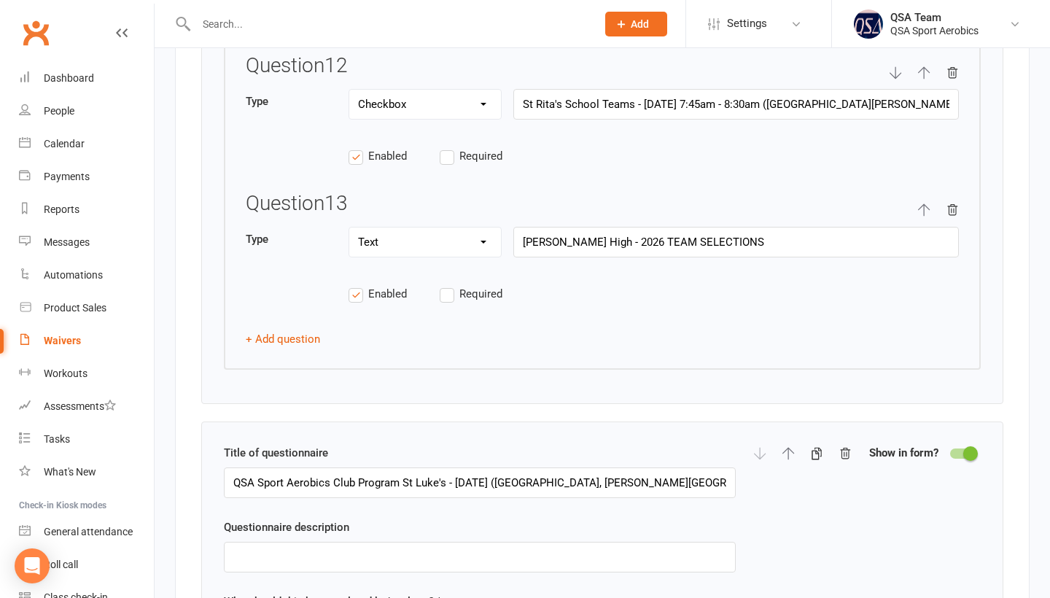
type input "[PERSON_NAME] High - 2026 TEAM SELECTIONS"
select select "checkbox"
type input "St Rita's School Teams - [DATE] 7:45am - 8:30am ([GEOGRAPHIC_DATA][PERSON_NAME]…"
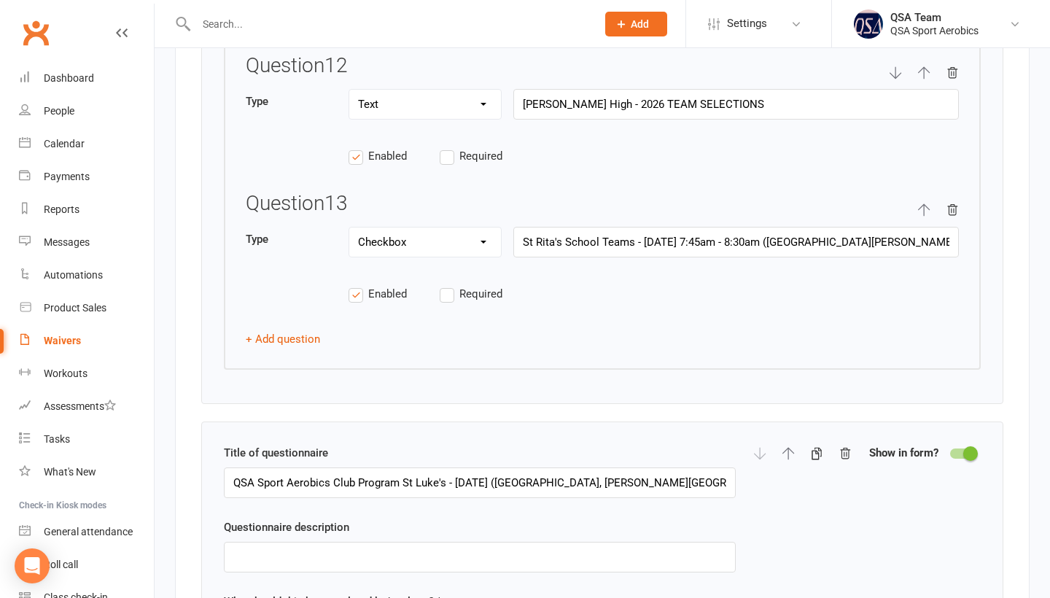
scroll to position [3800, 0]
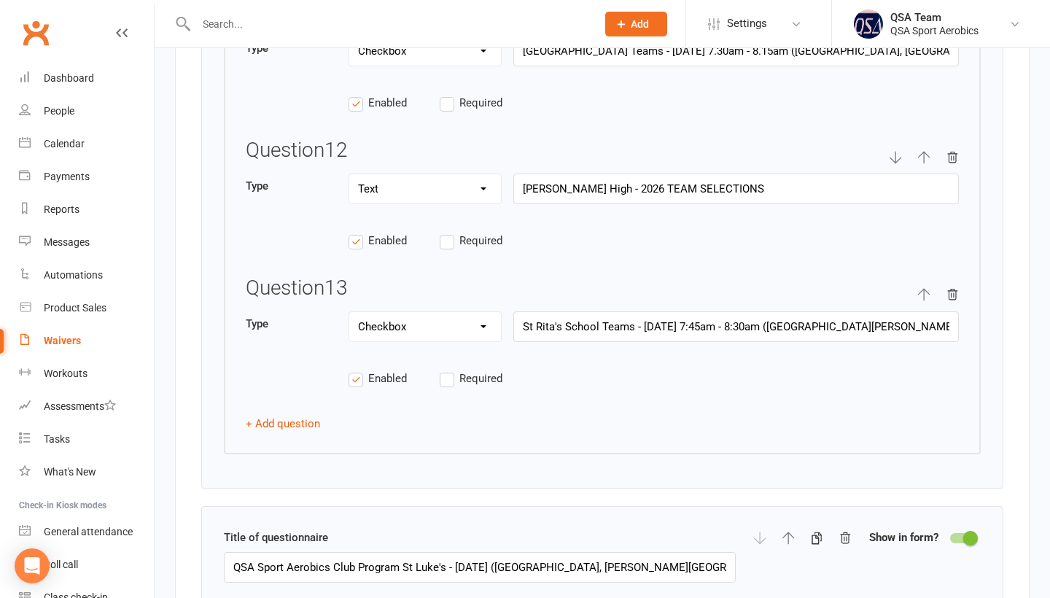
click at [924, 163] on icon "button" at bounding box center [924, 157] width 12 height 12
type input "Select your child's school Team training session or QSA Club Program they wish …"
select select "string"
type input "[PERSON_NAME] High - 2026 TEAM SELECTIONS"
select select "checkbox"
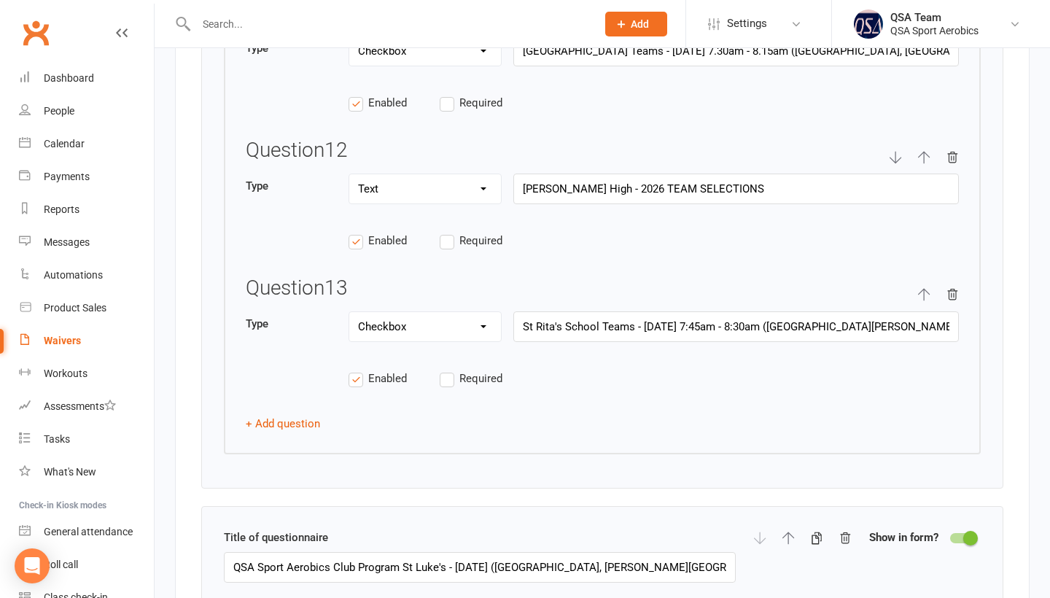
type input "[GEOGRAPHIC_DATA] Teams - [DATE] 7.30am - 8.15am ([GEOGRAPHIC_DATA], [GEOGRAPHI…"
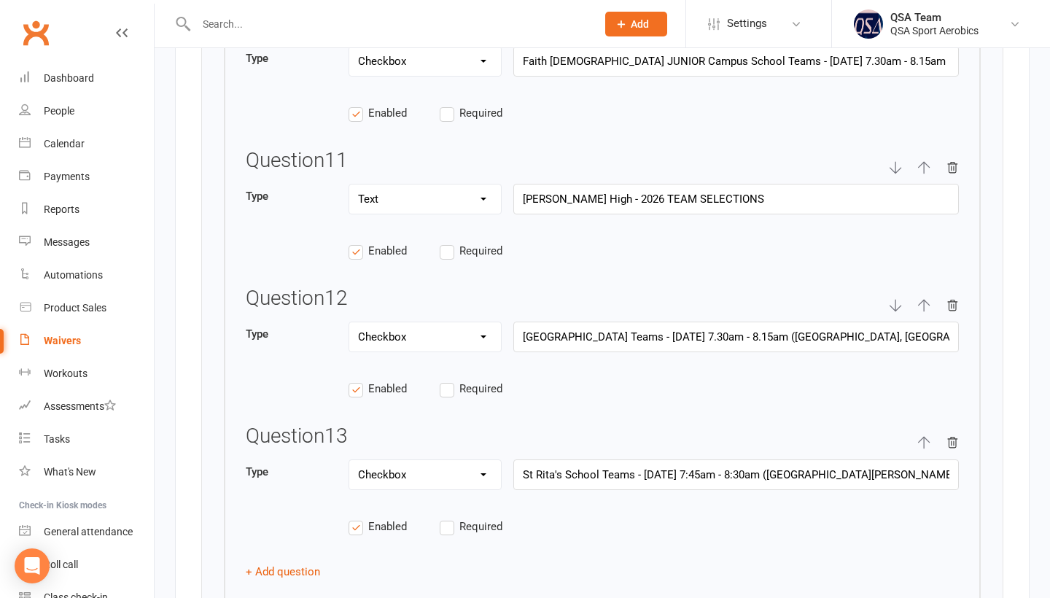
scroll to position [3650, 1]
click at [922, 176] on icon "button" at bounding box center [924, 169] width 13 height 13
type input "Select your child's school Team training session or QSA Club Program they wish …"
select select "string"
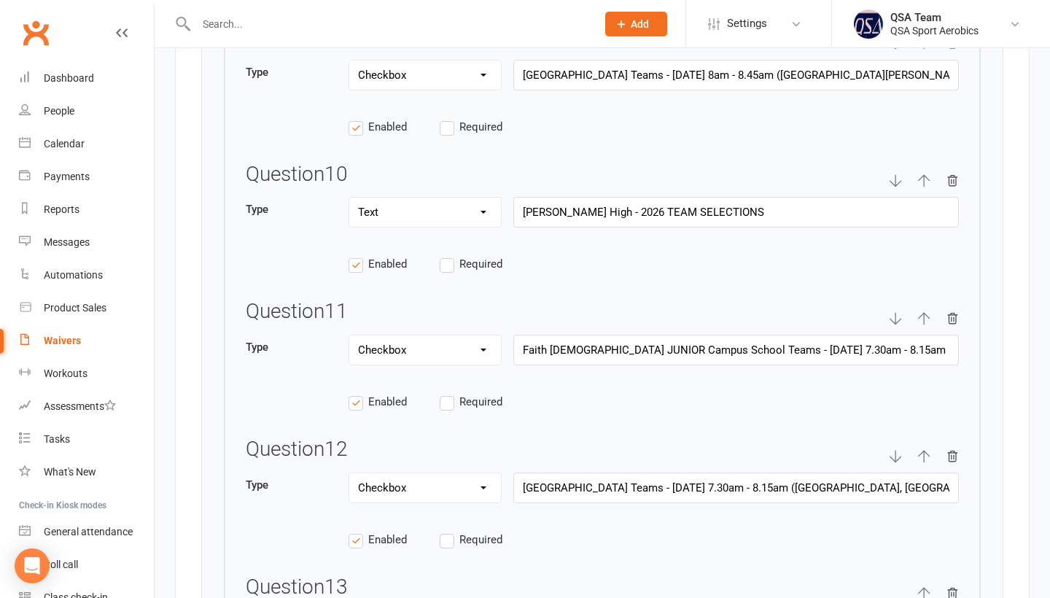
click at [923, 187] on icon "button" at bounding box center [924, 180] width 13 height 13
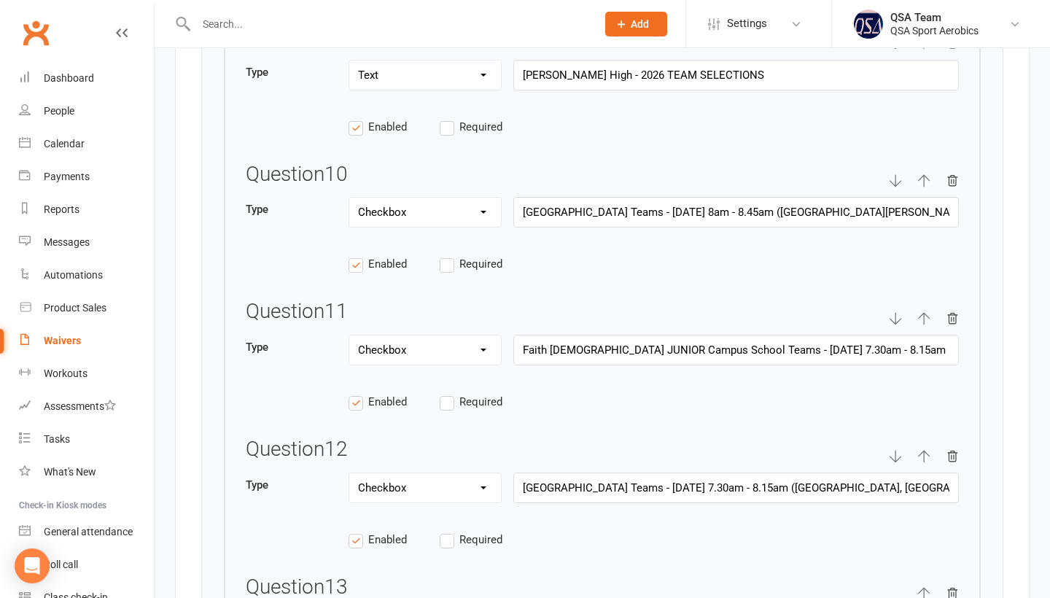
scroll to position [3391, 0]
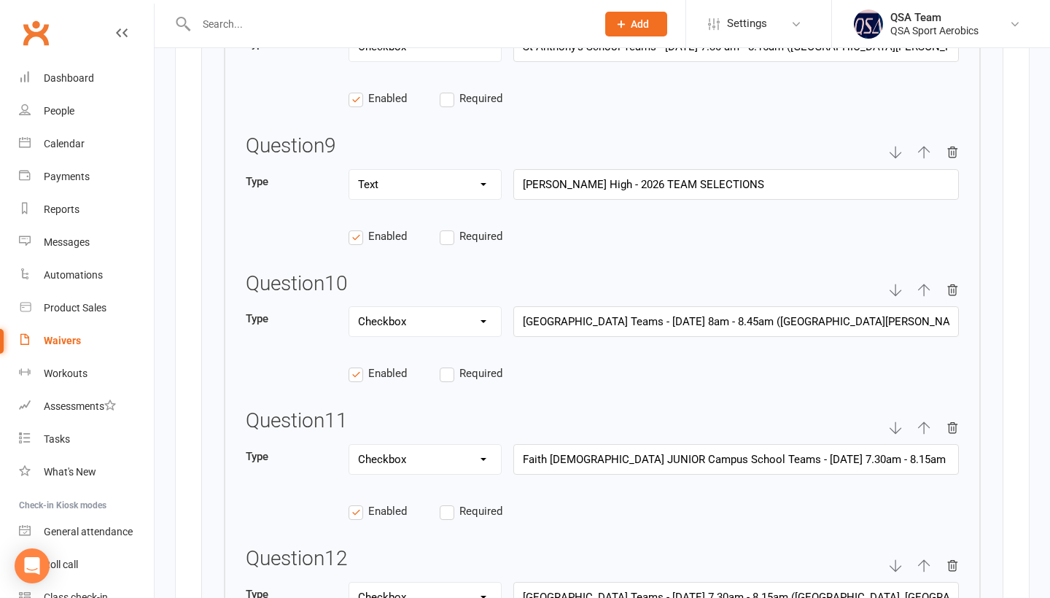
click at [925, 159] on icon "button" at bounding box center [924, 152] width 13 height 13
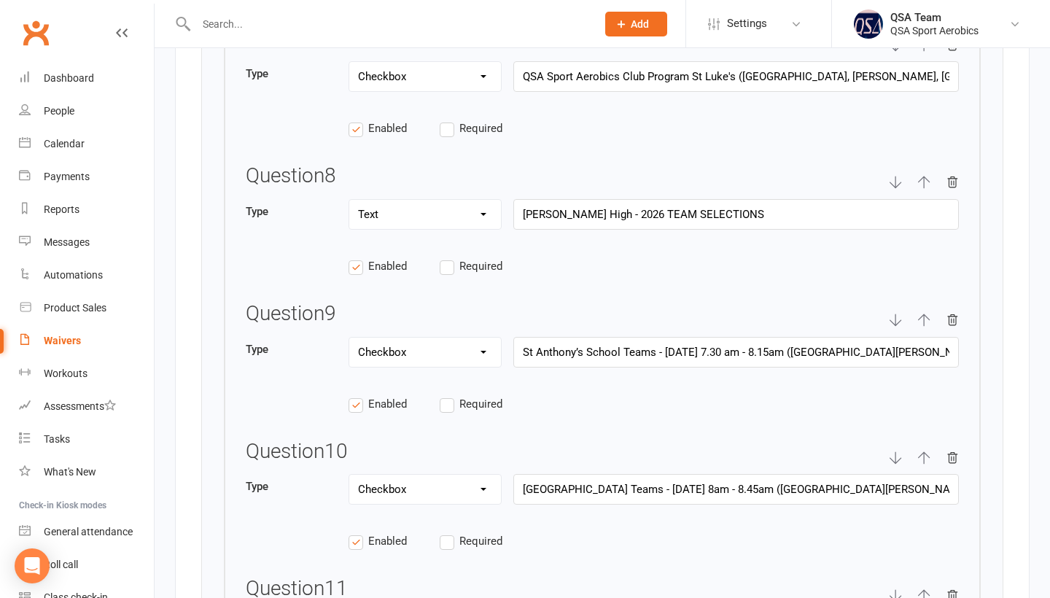
scroll to position [3222, 0]
click at [921, 190] on icon "button" at bounding box center [924, 183] width 13 height 13
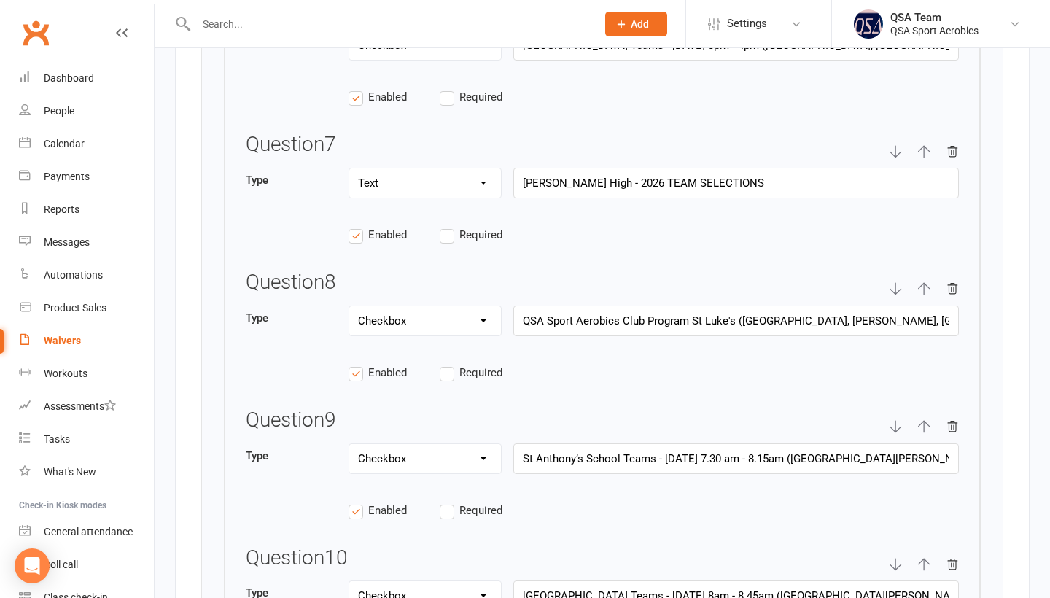
scroll to position [3116, 0]
click at [924, 159] on icon "button" at bounding box center [924, 152] width 13 height 13
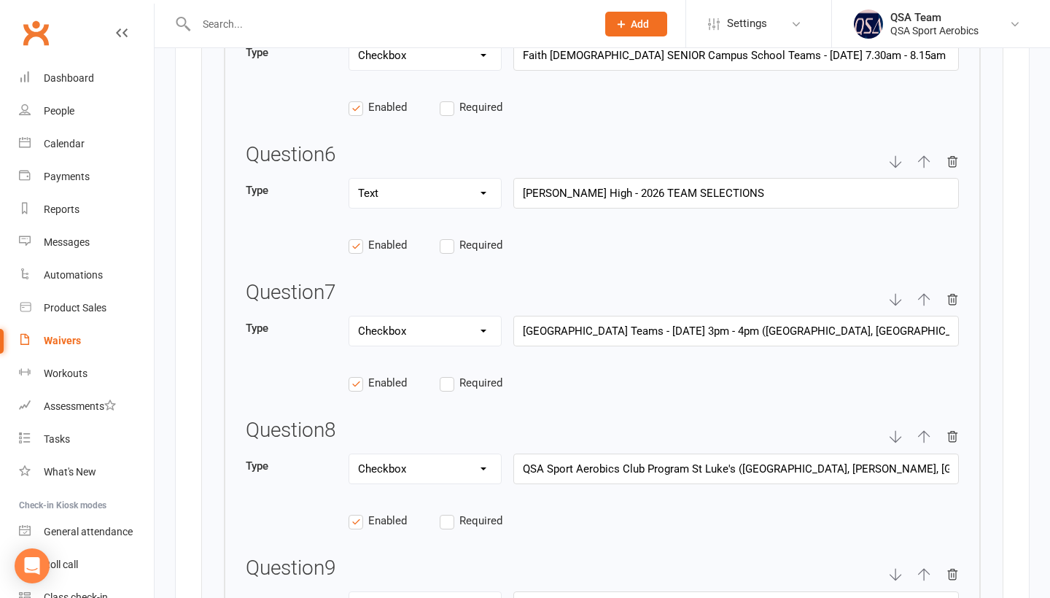
scroll to position [2964, 0]
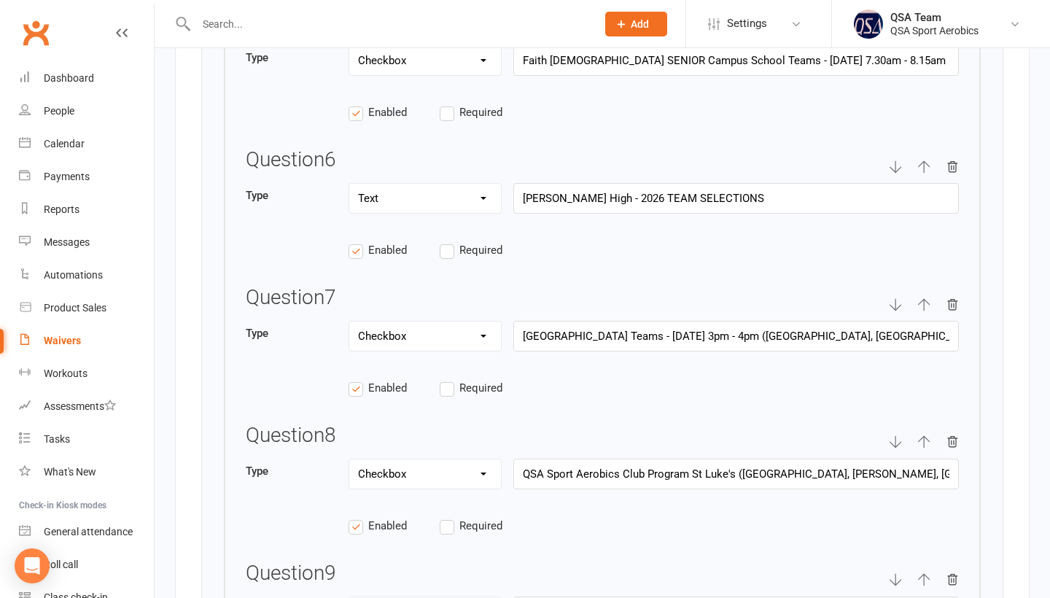
click at [926, 173] on icon "button" at bounding box center [924, 166] width 12 height 12
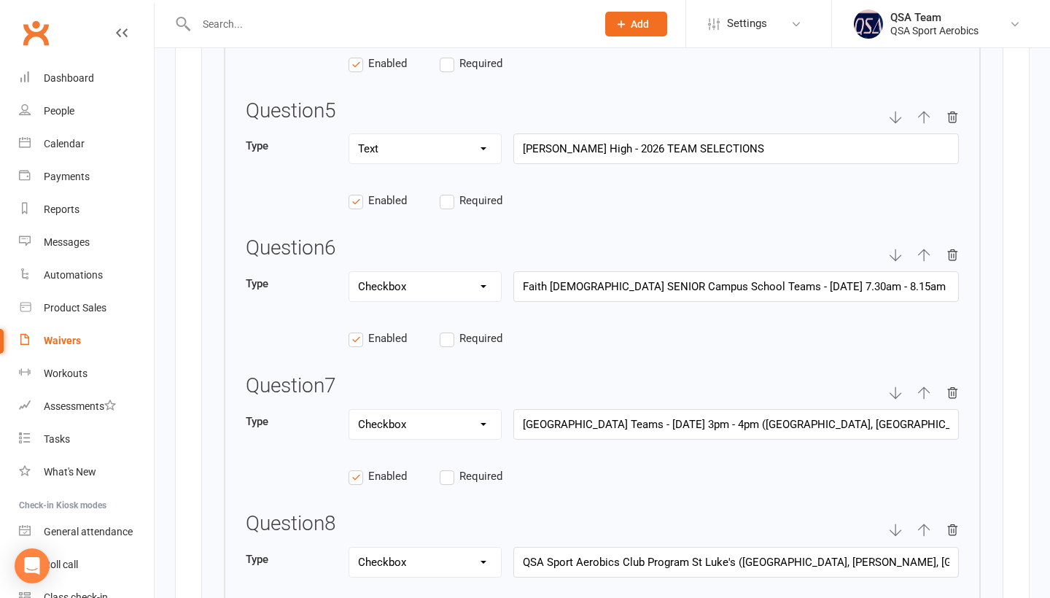
scroll to position [2853, 0]
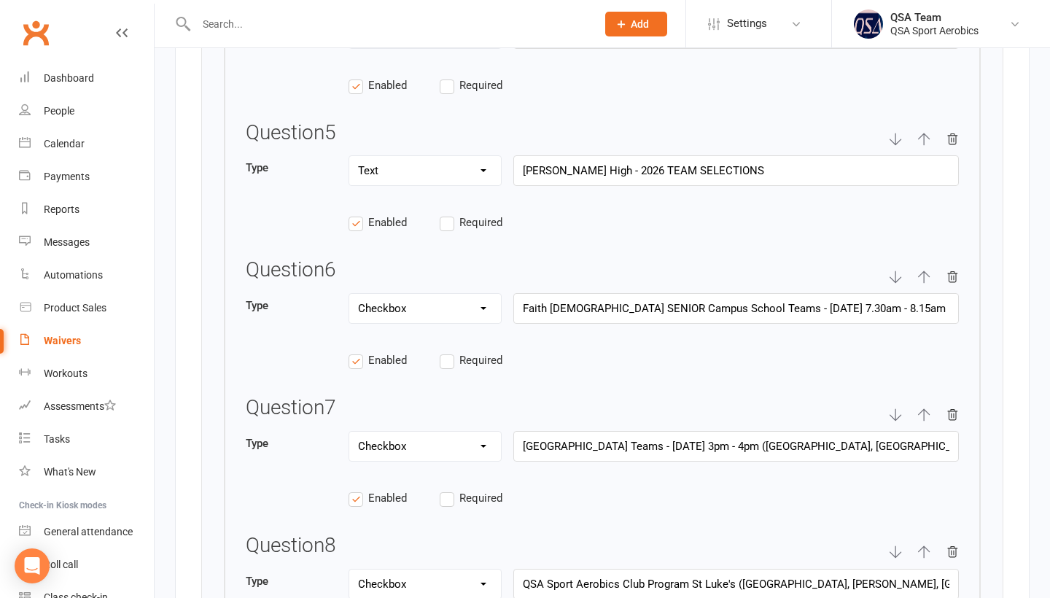
click at [922, 146] on icon "button" at bounding box center [924, 139] width 12 height 12
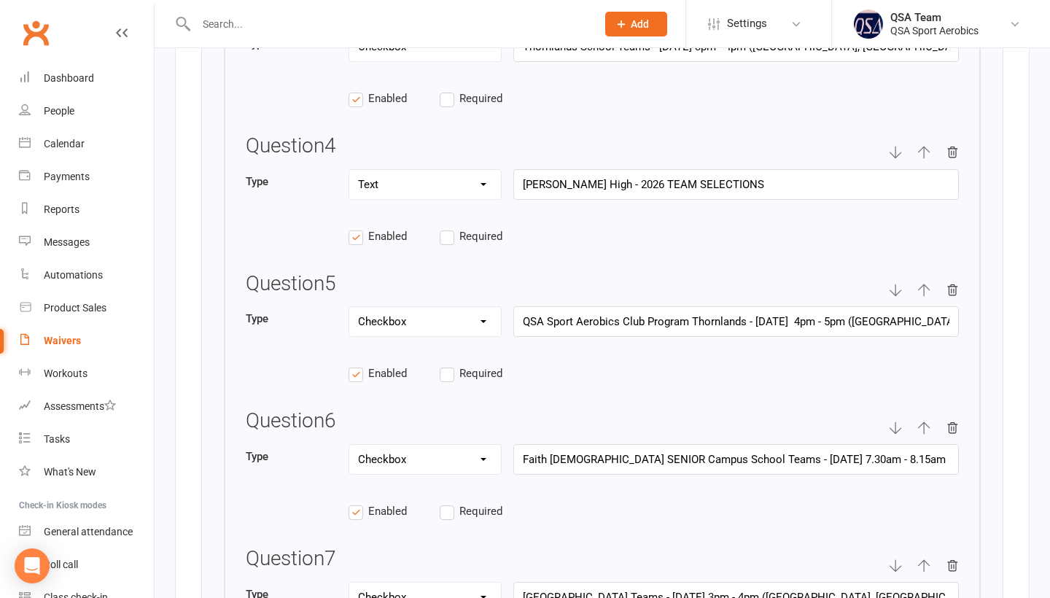
scroll to position [2694, 0]
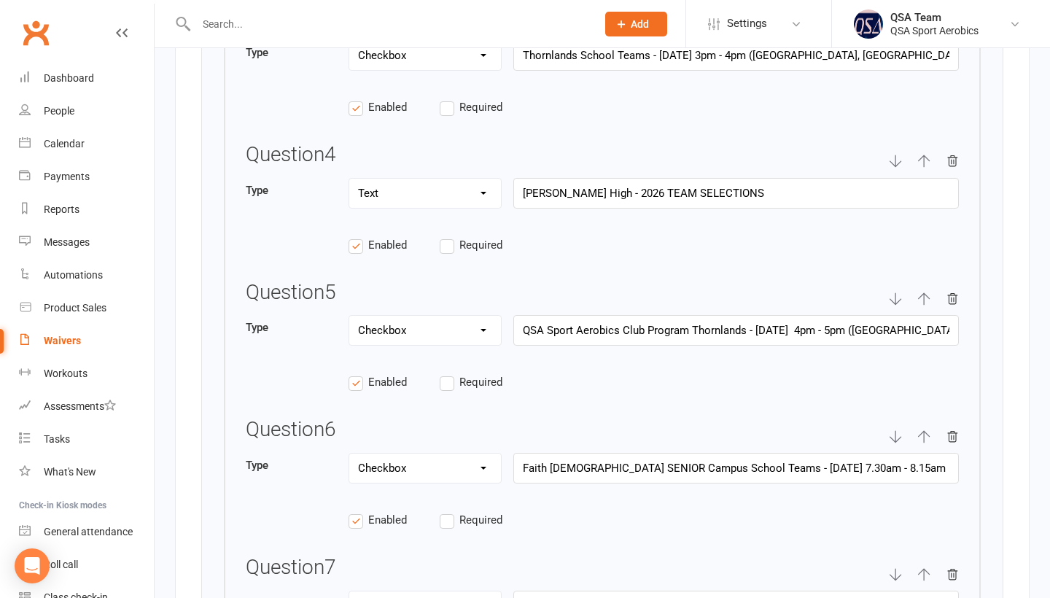
click at [919, 168] on icon "button" at bounding box center [924, 161] width 13 height 13
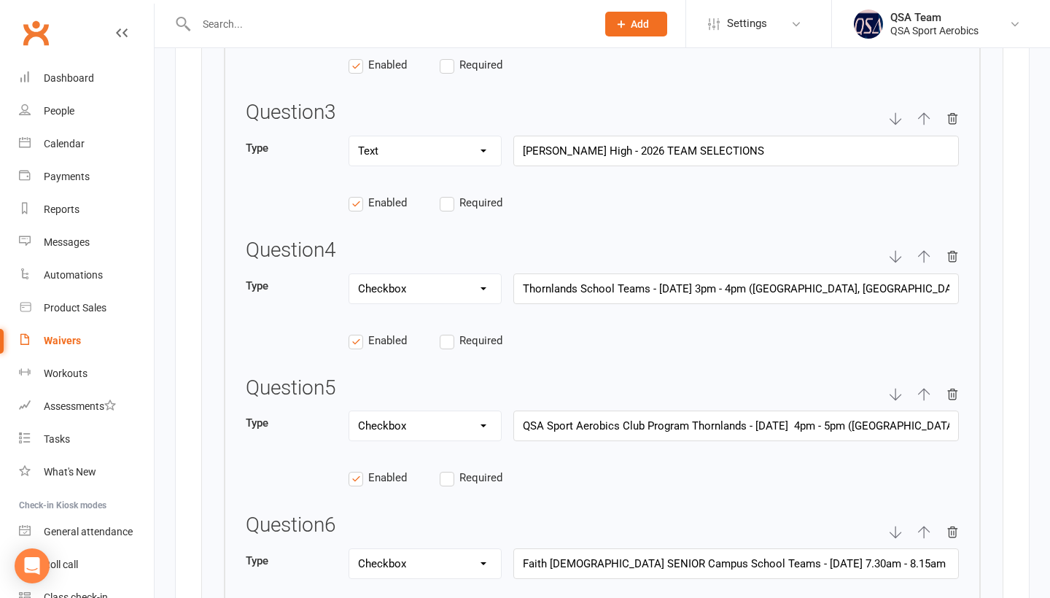
scroll to position [2560, 0]
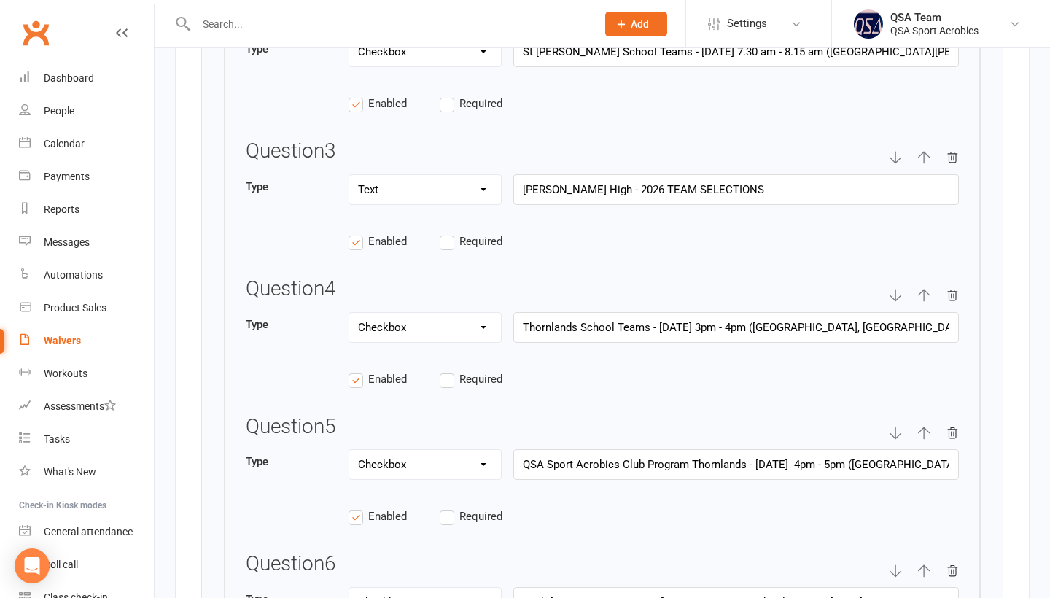
click at [924, 164] on icon "button" at bounding box center [924, 158] width 12 height 12
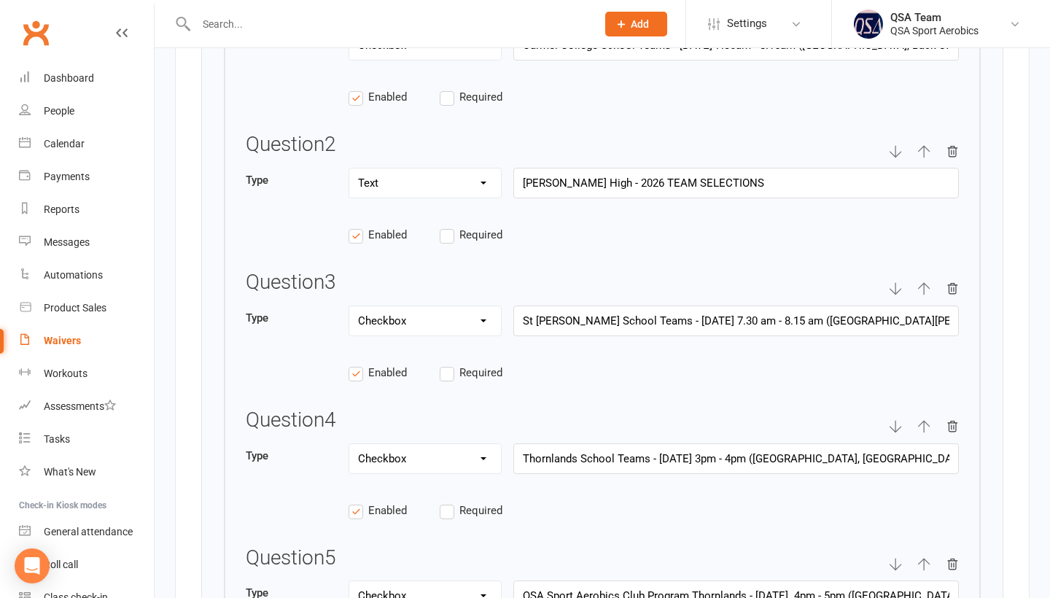
scroll to position [2429, 0]
click at [924, 157] on icon "button" at bounding box center [924, 150] width 12 height 12
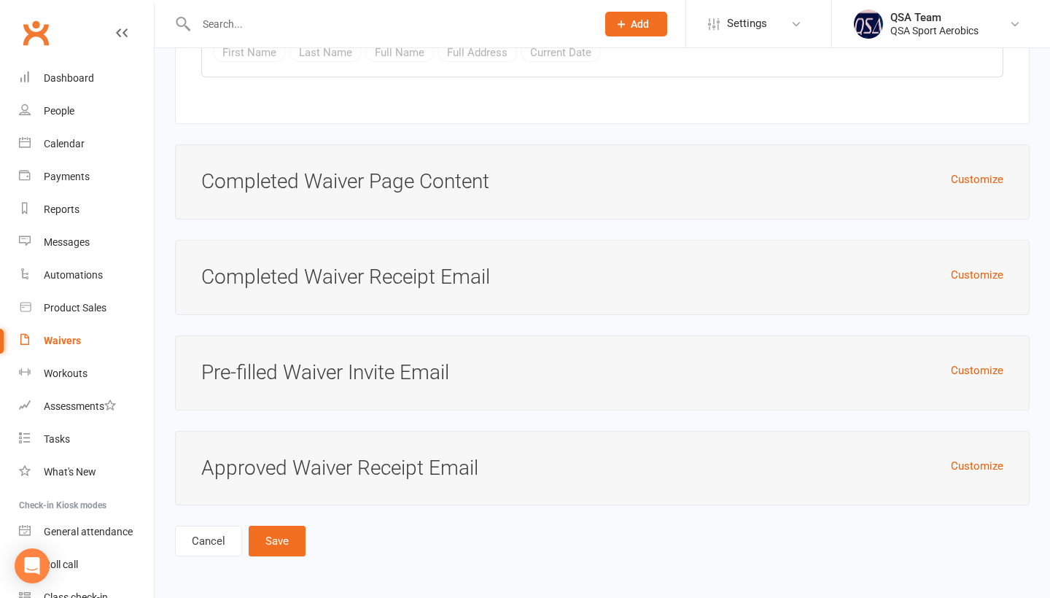
scroll to position [6575, 0]
click at [265, 540] on button "Save" at bounding box center [277, 541] width 57 height 31
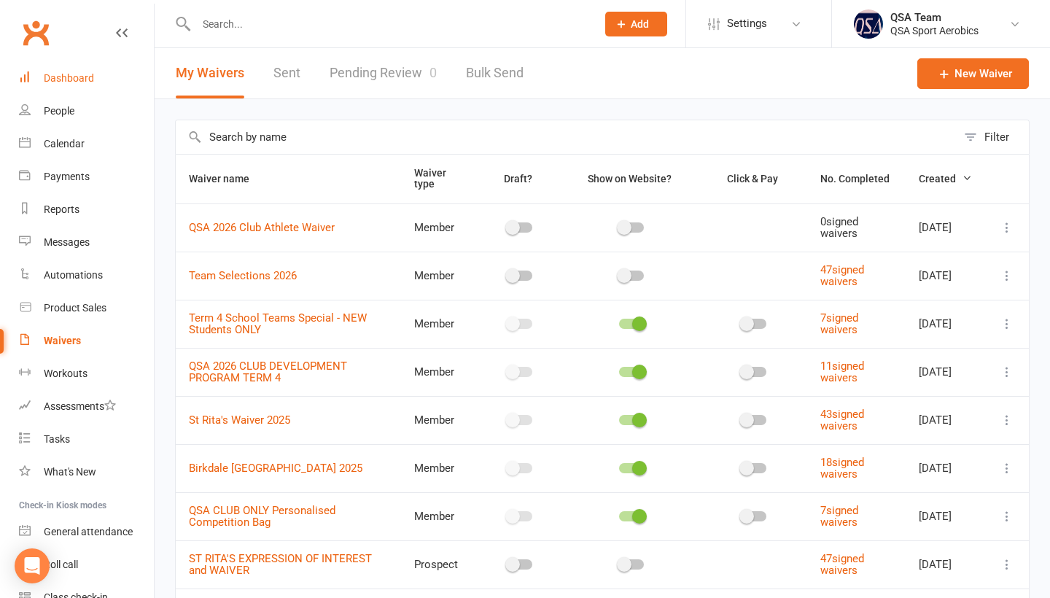
click at [79, 78] on div "Dashboard" at bounding box center [69, 78] width 50 height 12
